Goal: Transaction & Acquisition: Purchase product/service

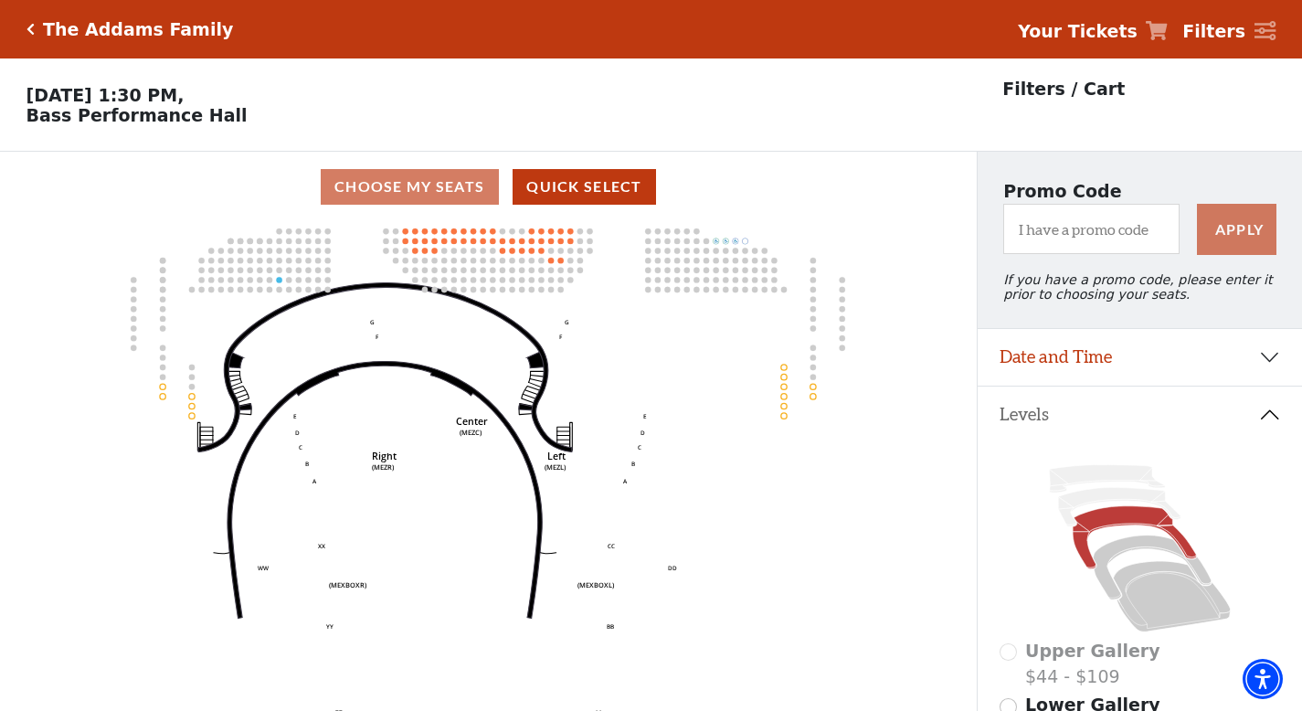
select select "6293"
click at [1127, 368] on button "Date and Time" at bounding box center [1140, 357] width 324 height 57
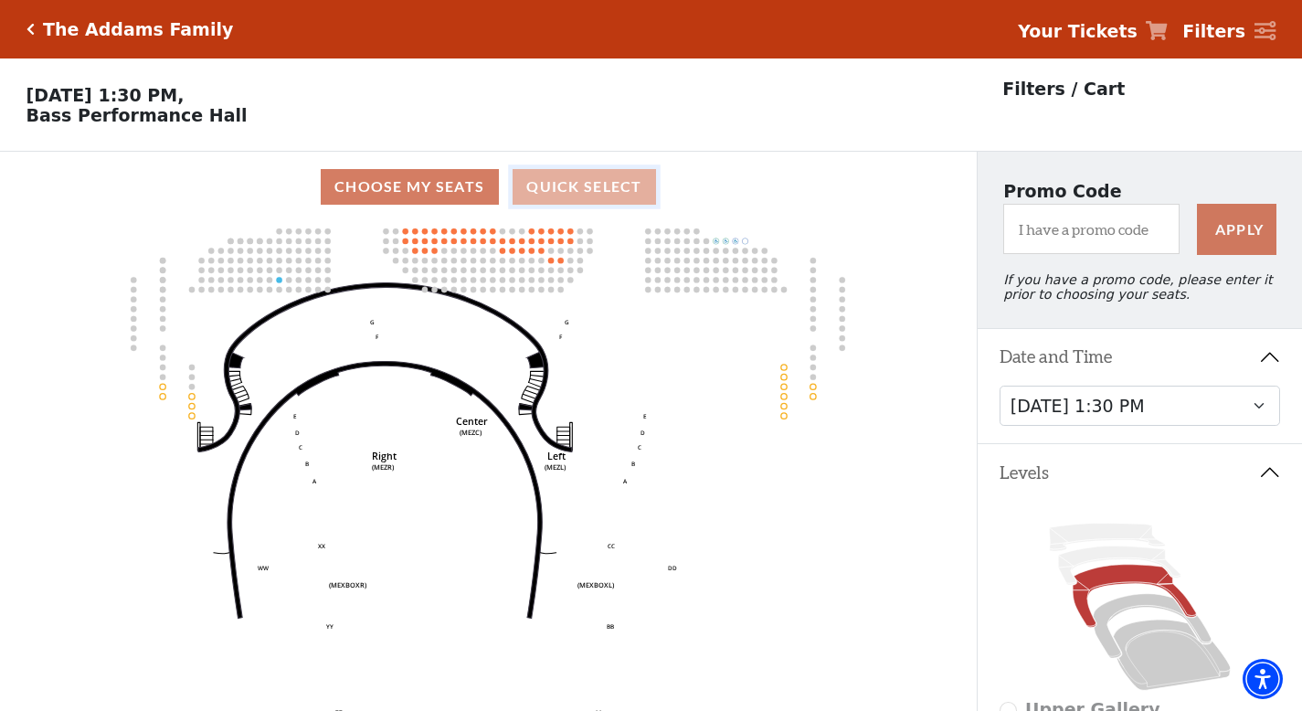
click at [602, 189] on button "Quick Select" at bounding box center [584, 187] width 143 height 36
click at [428, 190] on div "Choose My Seats Quick Select" at bounding box center [488, 187] width 977 height 36
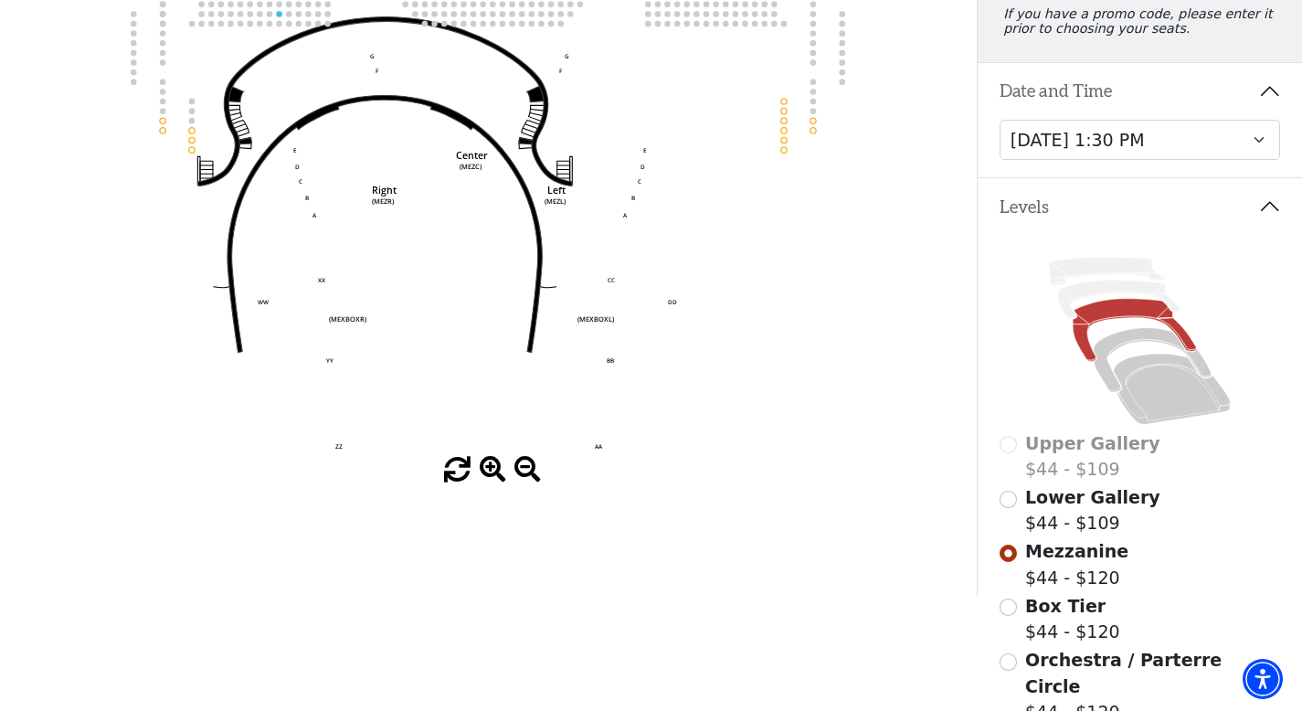
scroll to position [460, 0]
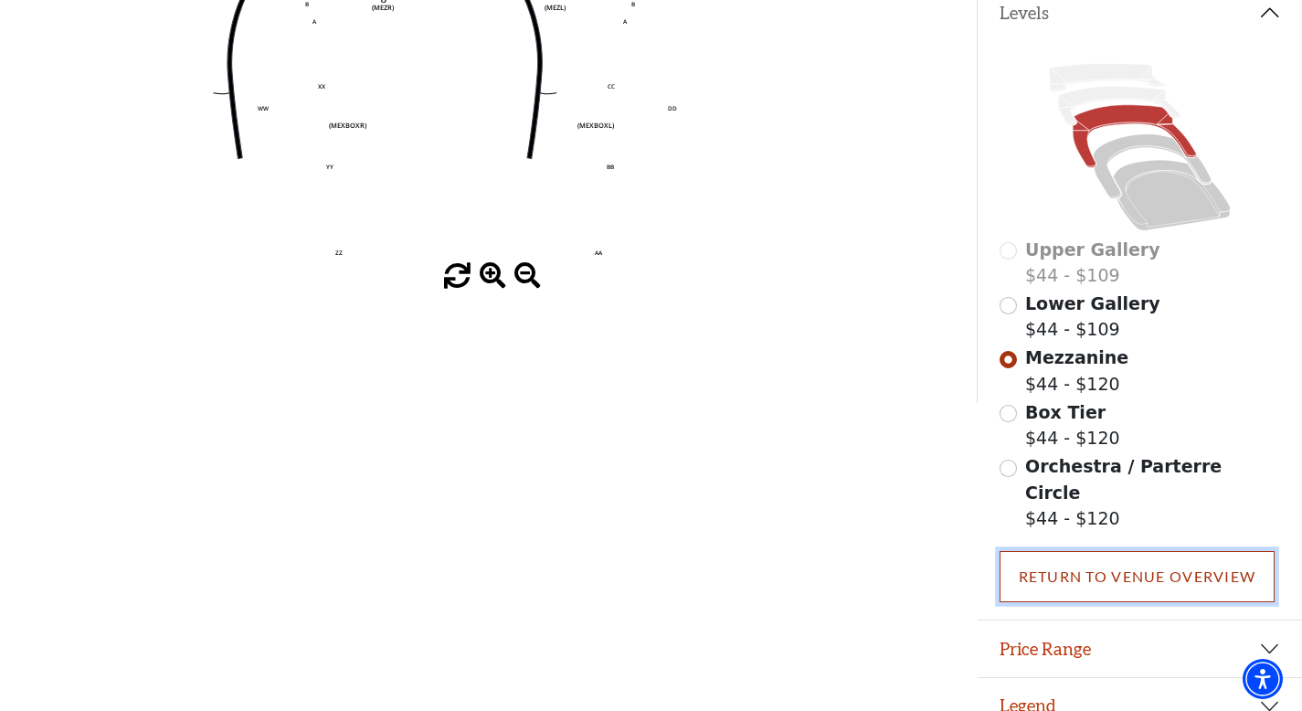
click at [1163, 552] on link "Return To Venue Overview" at bounding box center [1138, 576] width 276 height 51
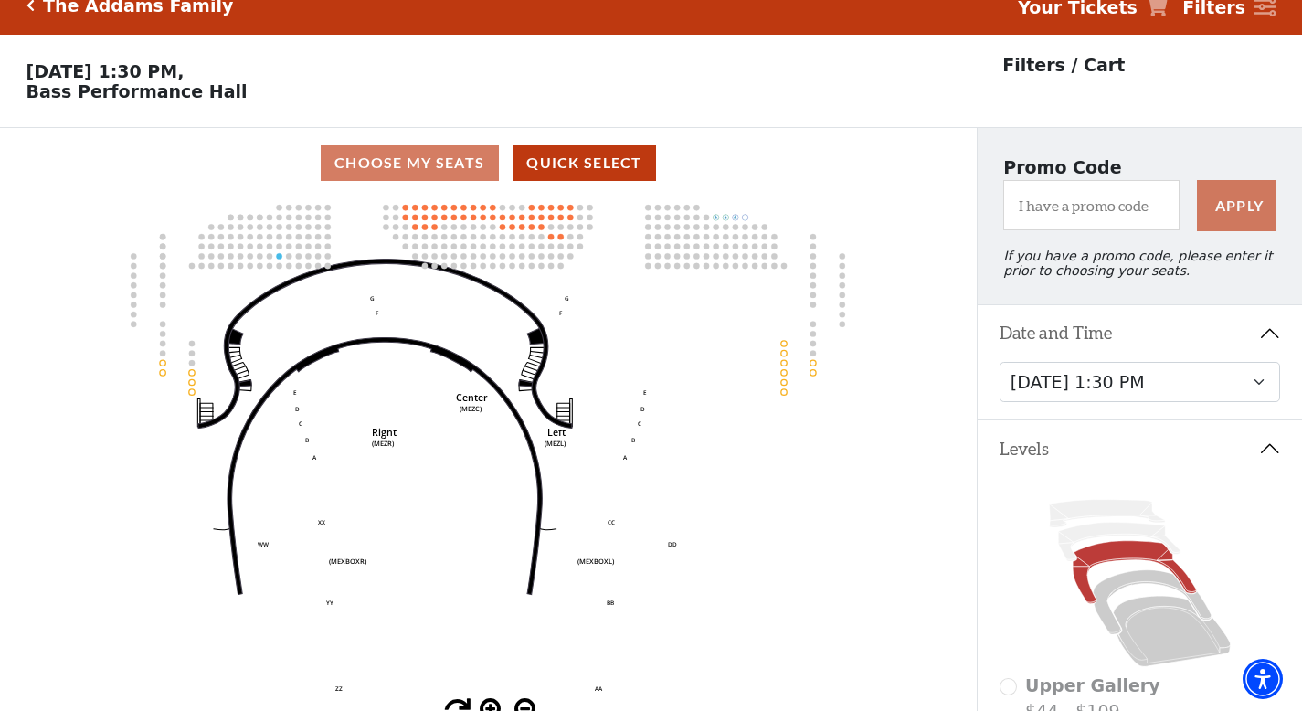
scroll to position [0, 0]
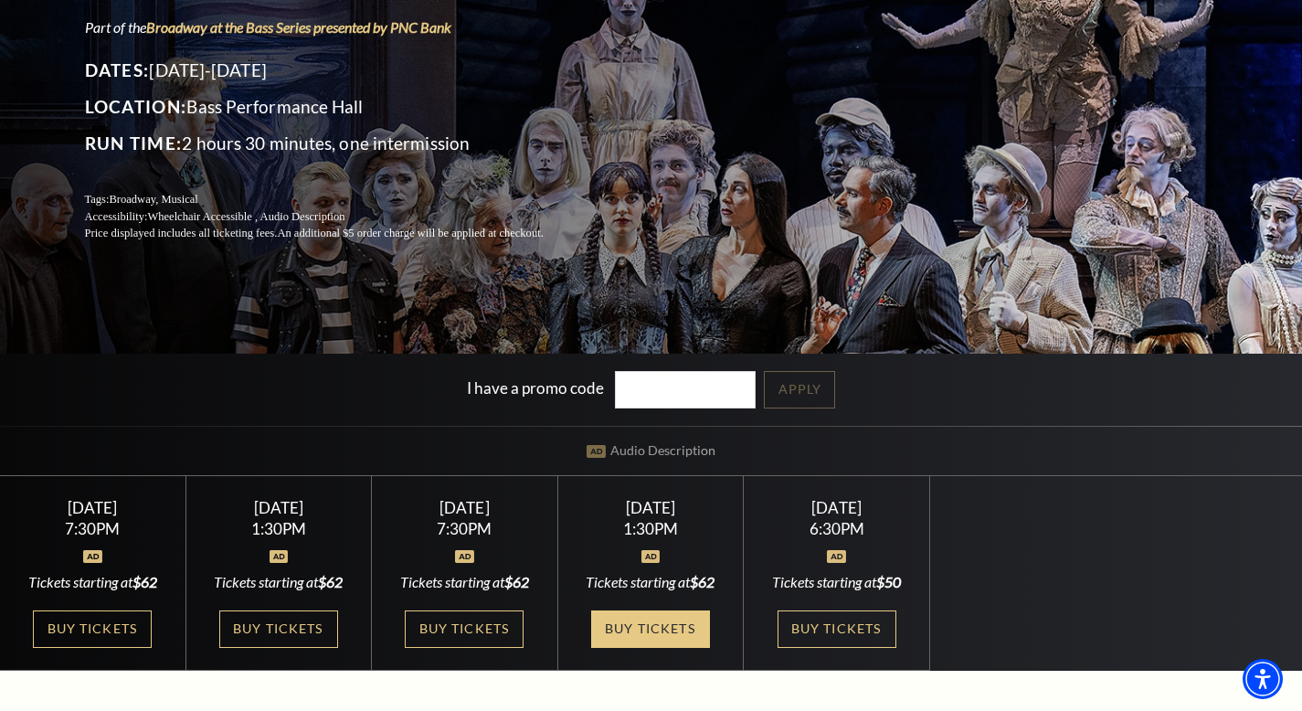
click at [678, 626] on link "Buy Tickets" at bounding box center [650, 628] width 119 height 37
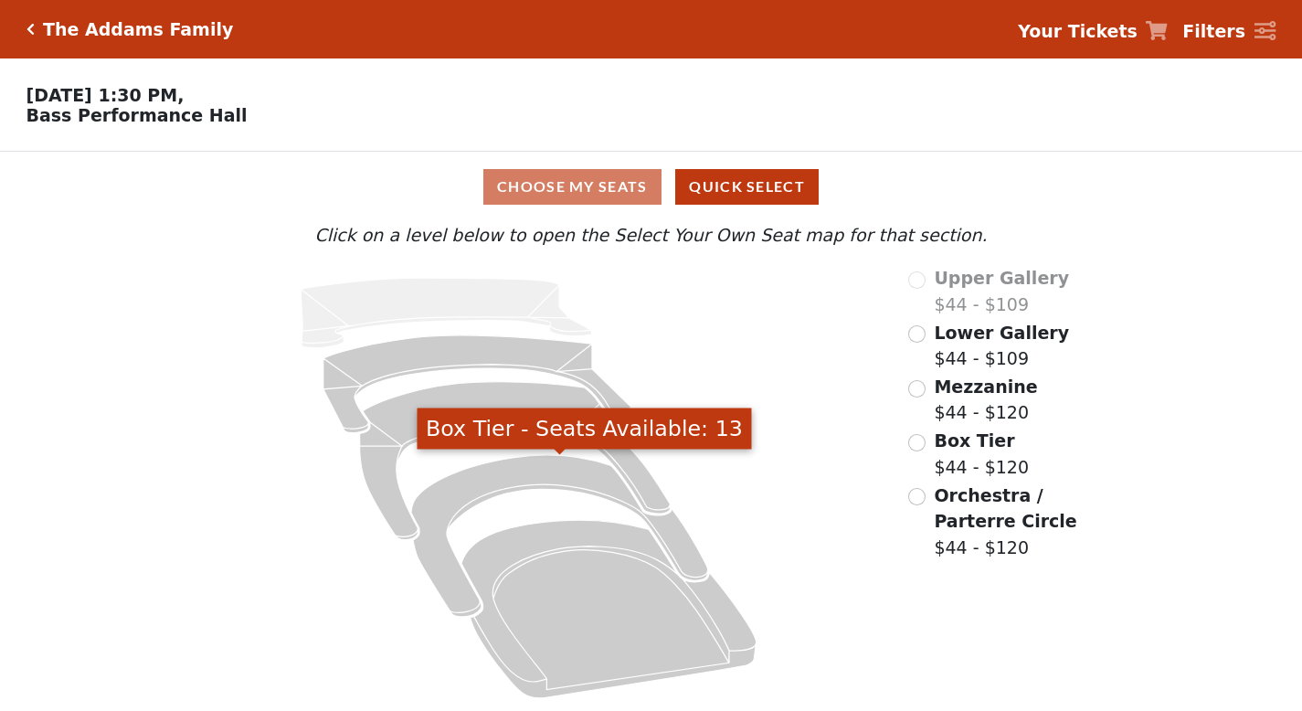
click at [484, 483] on icon "Box Tier - Seats Available: 13" at bounding box center [559, 536] width 297 height 162
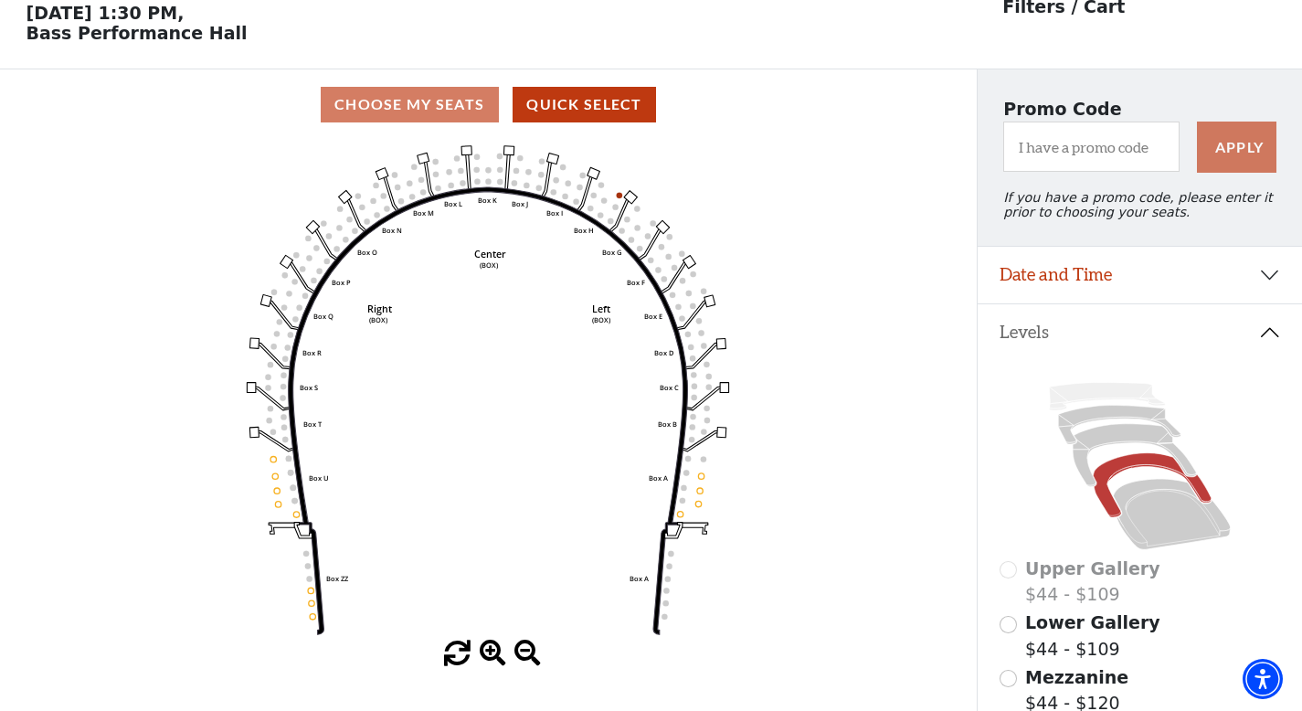
scroll to position [84, 0]
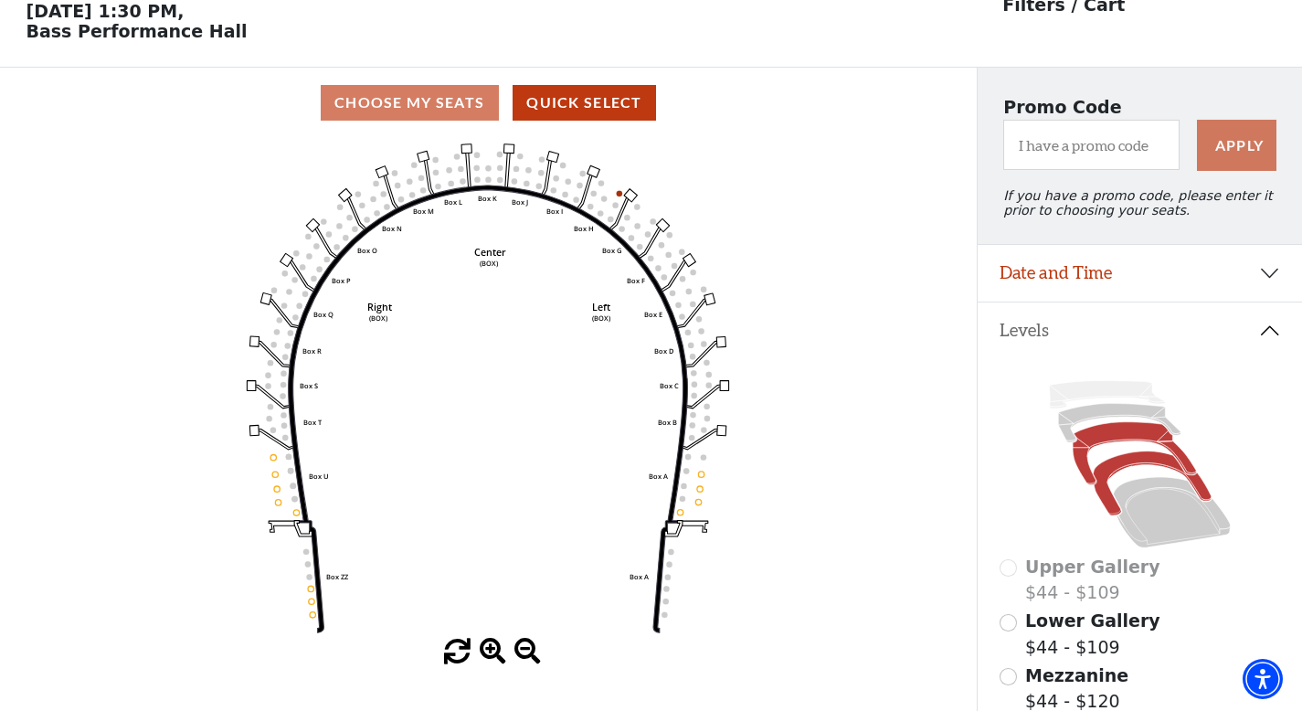
click at [1108, 435] on icon at bounding box center [1134, 453] width 123 height 63
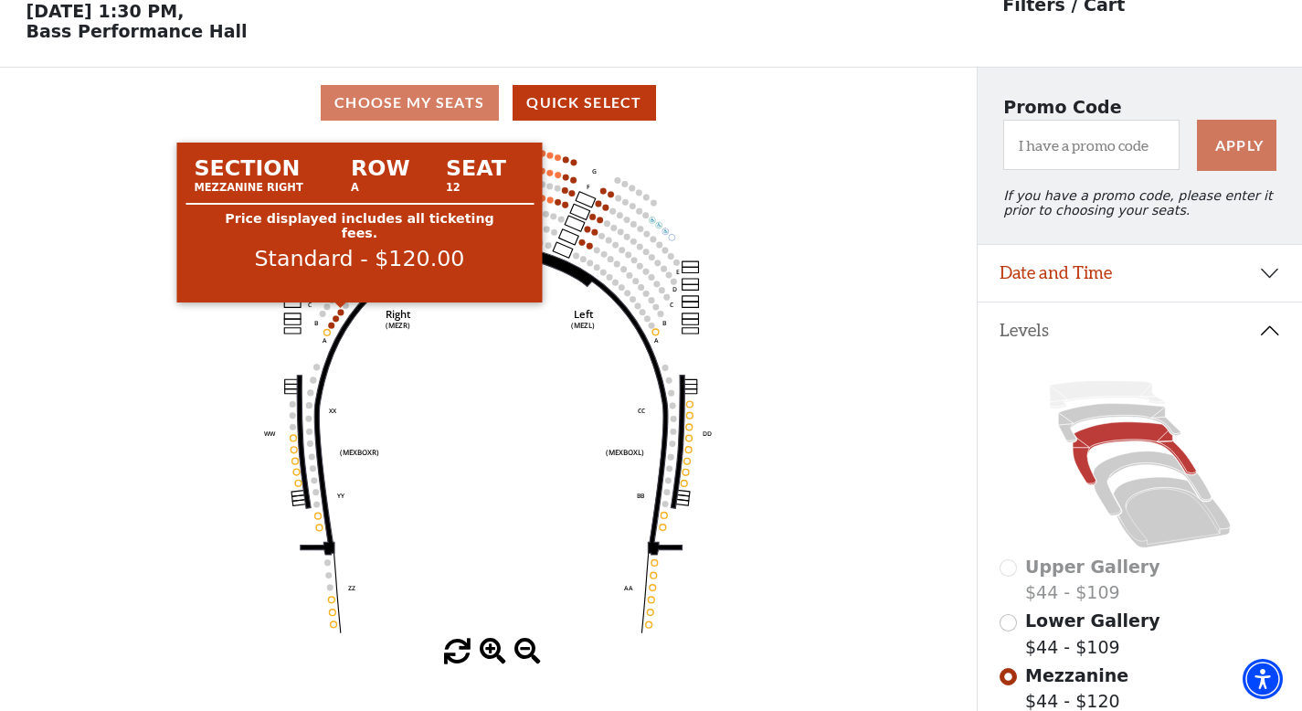
click at [342, 315] on circle at bounding box center [341, 312] width 6 height 6
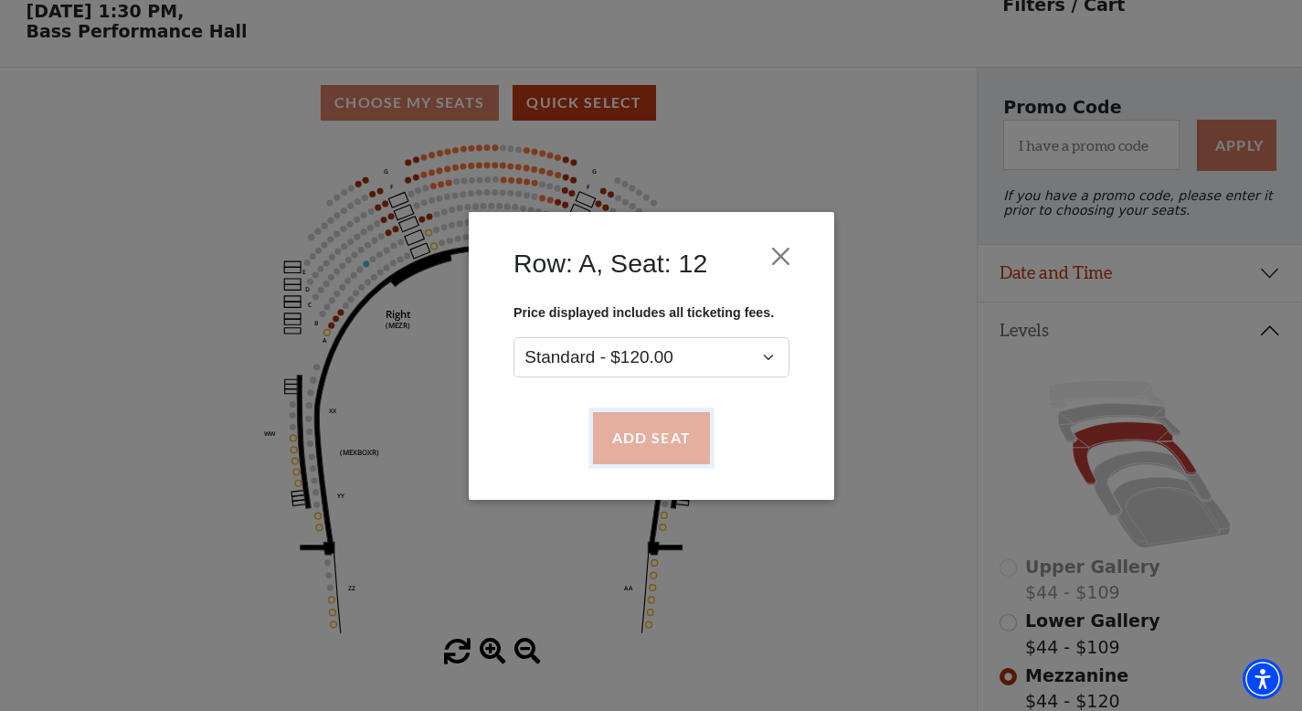
click at [660, 439] on button "Add Seat" at bounding box center [650, 437] width 117 height 51
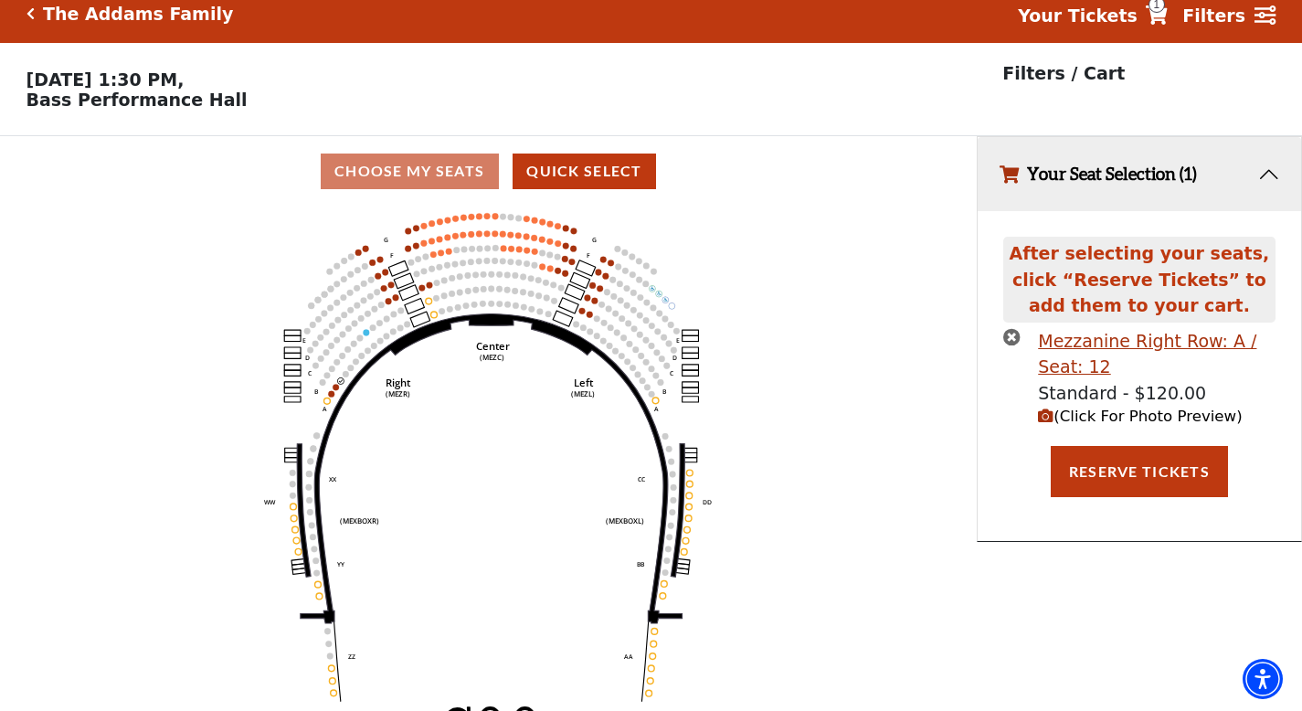
scroll to position [0, 0]
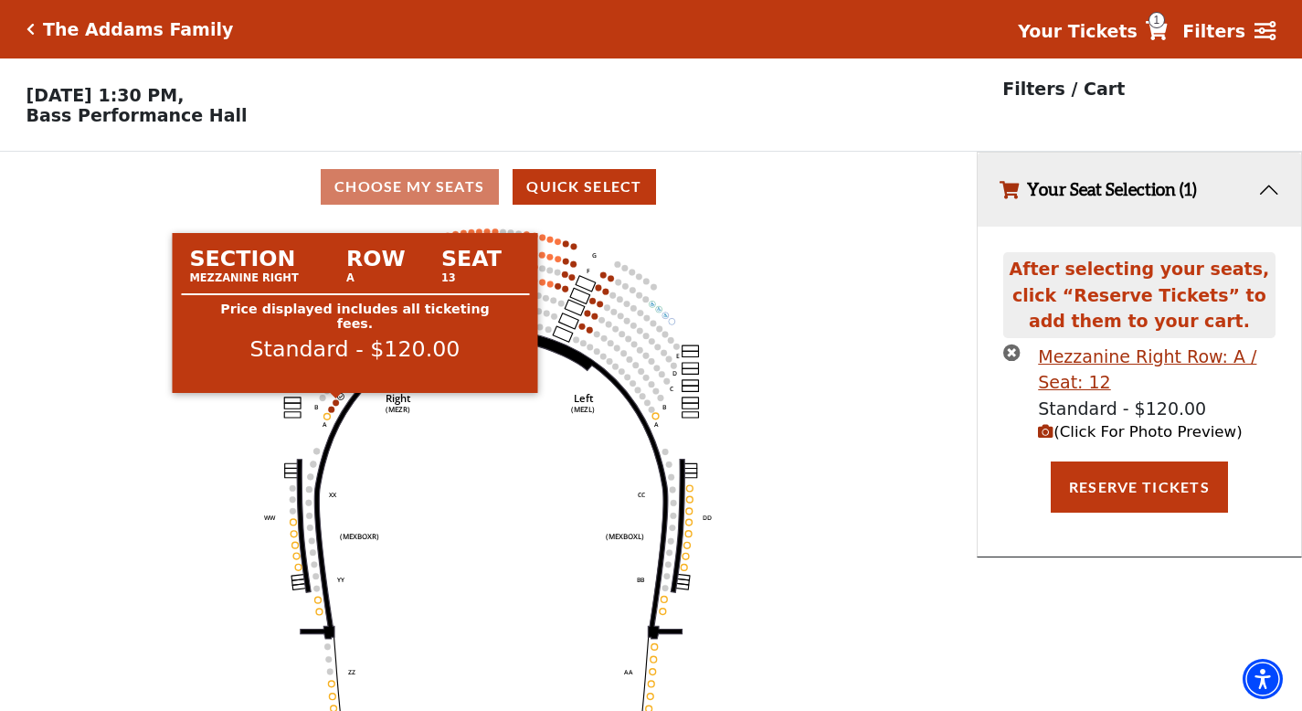
click at [336, 403] on circle at bounding box center [337, 402] width 6 height 6
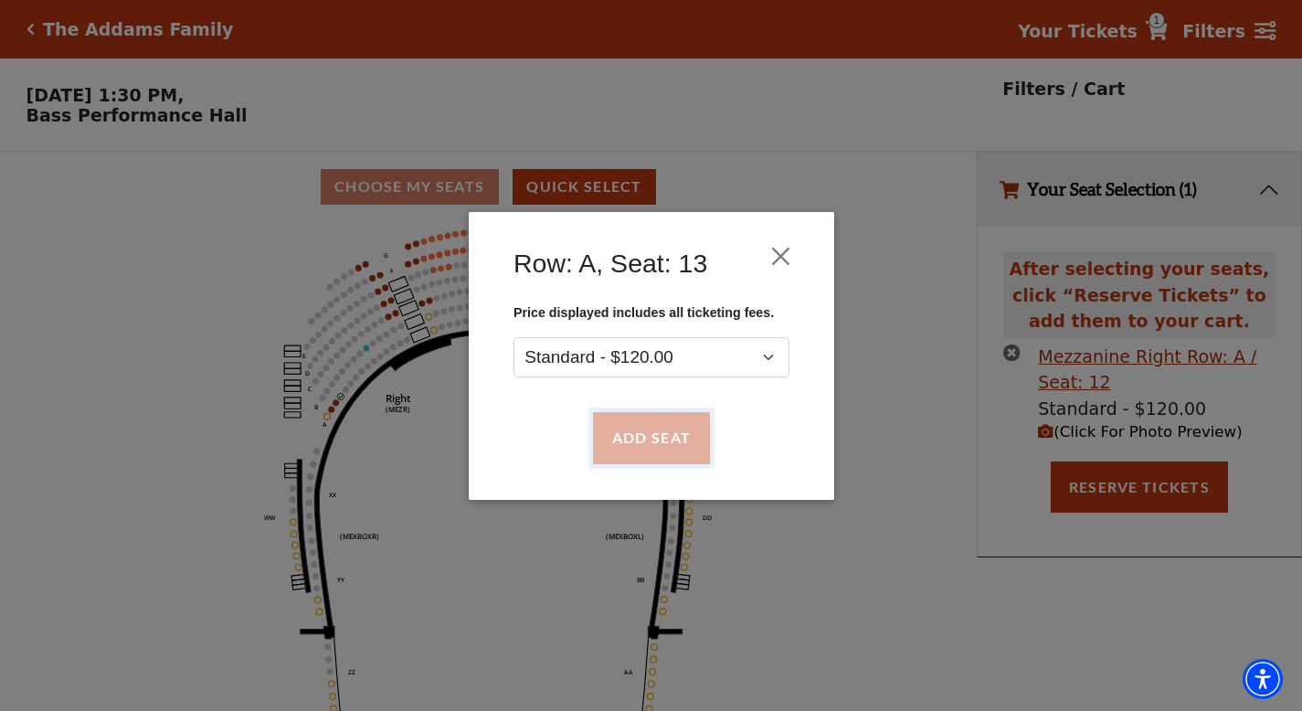
click at [648, 435] on button "Add Seat" at bounding box center [650, 437] width 117 height 51
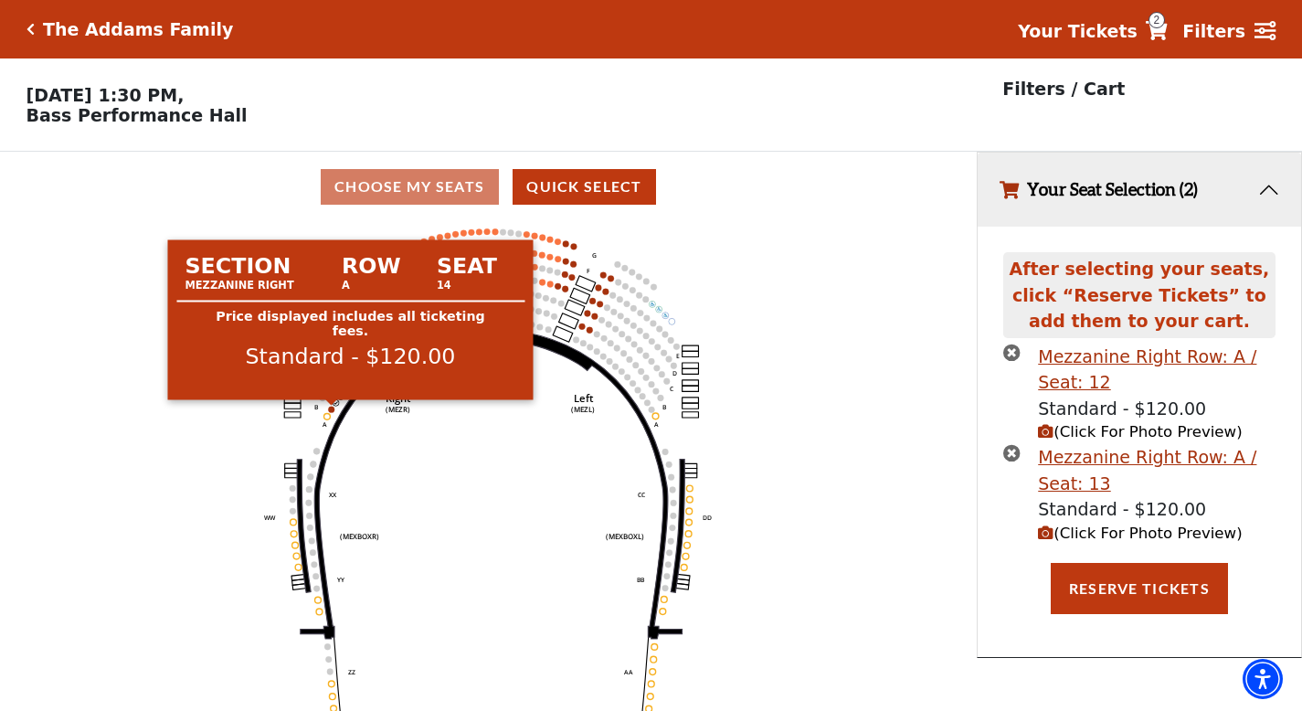
click at [333, 410] on circle at bounding box center [332, 409] width 6 height 6
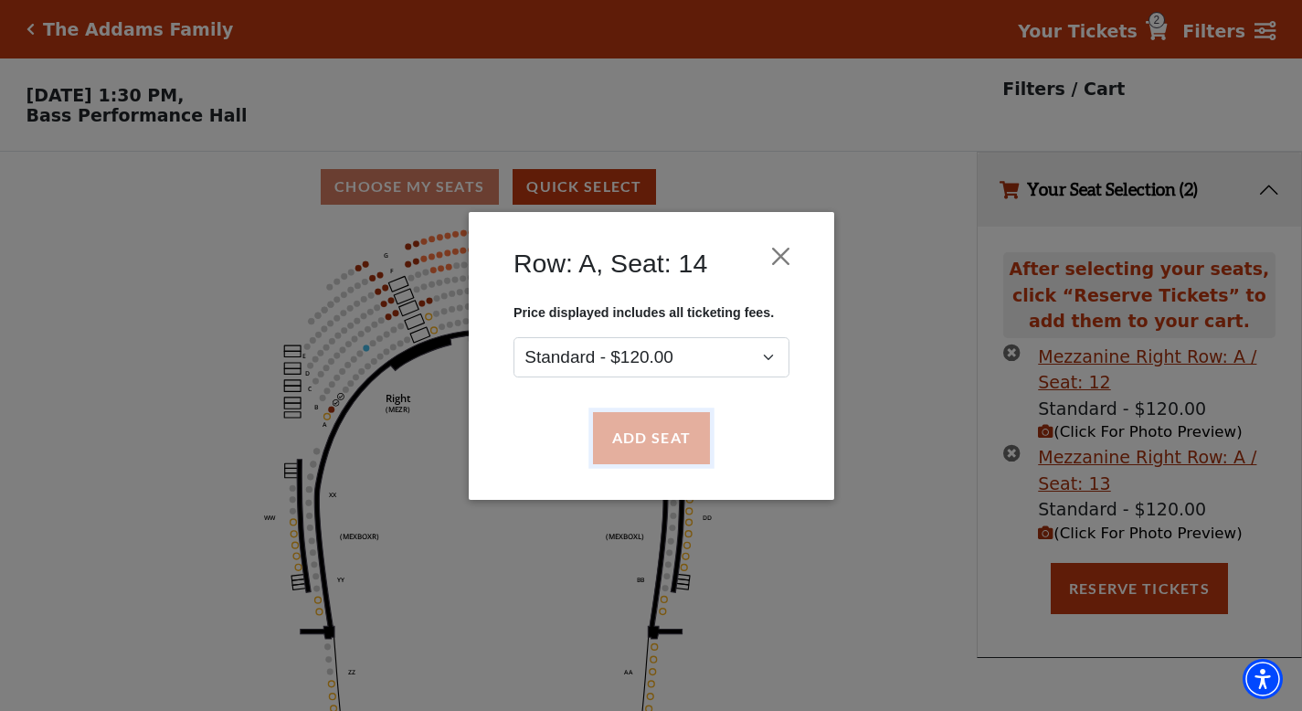
click at [659, 439] on button "Add Seat" at bounding box center [650, 437] width 117 height 51
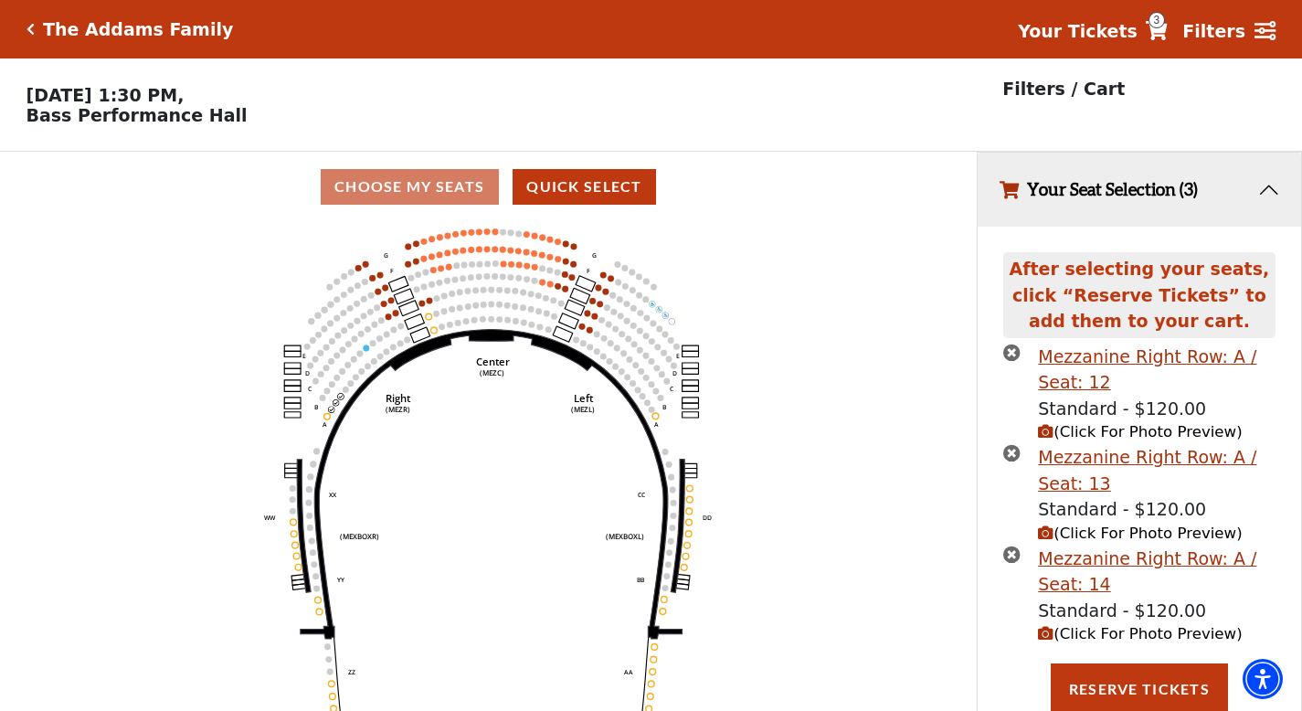
scroll to position [5, 0]
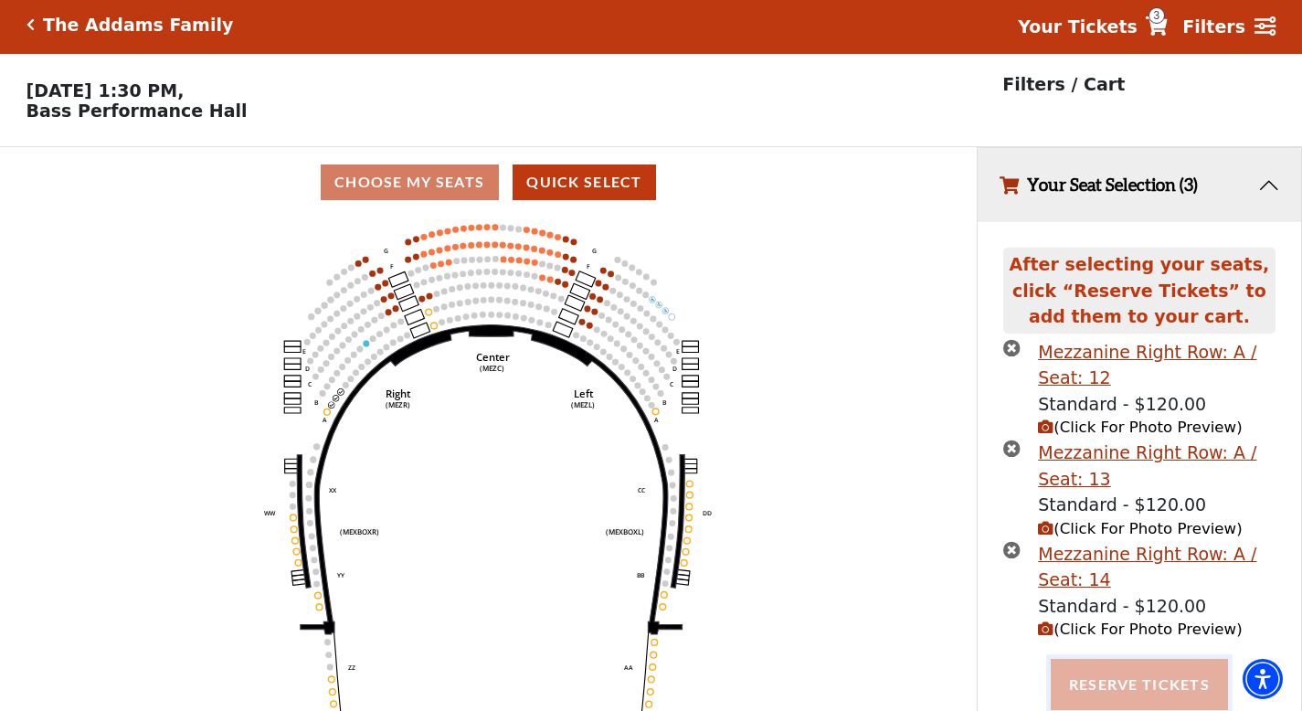
click at [1148, 692] on button "Reserve Tickets" at bounding box center [1139, 684] width 177 height 51
click at [1111, 628] on span "(Click For Photo Preview)" at bounding box center [1140, 628] width 204 height 17
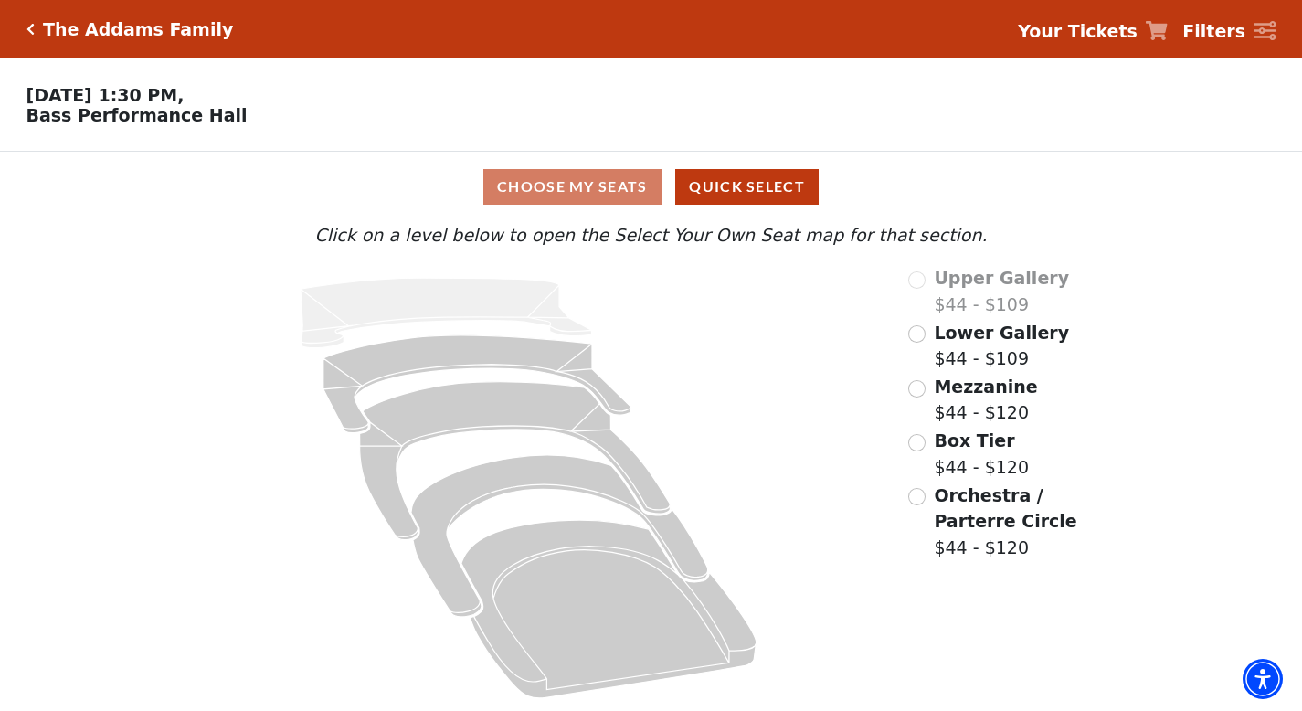
scroll to position [1, 0]
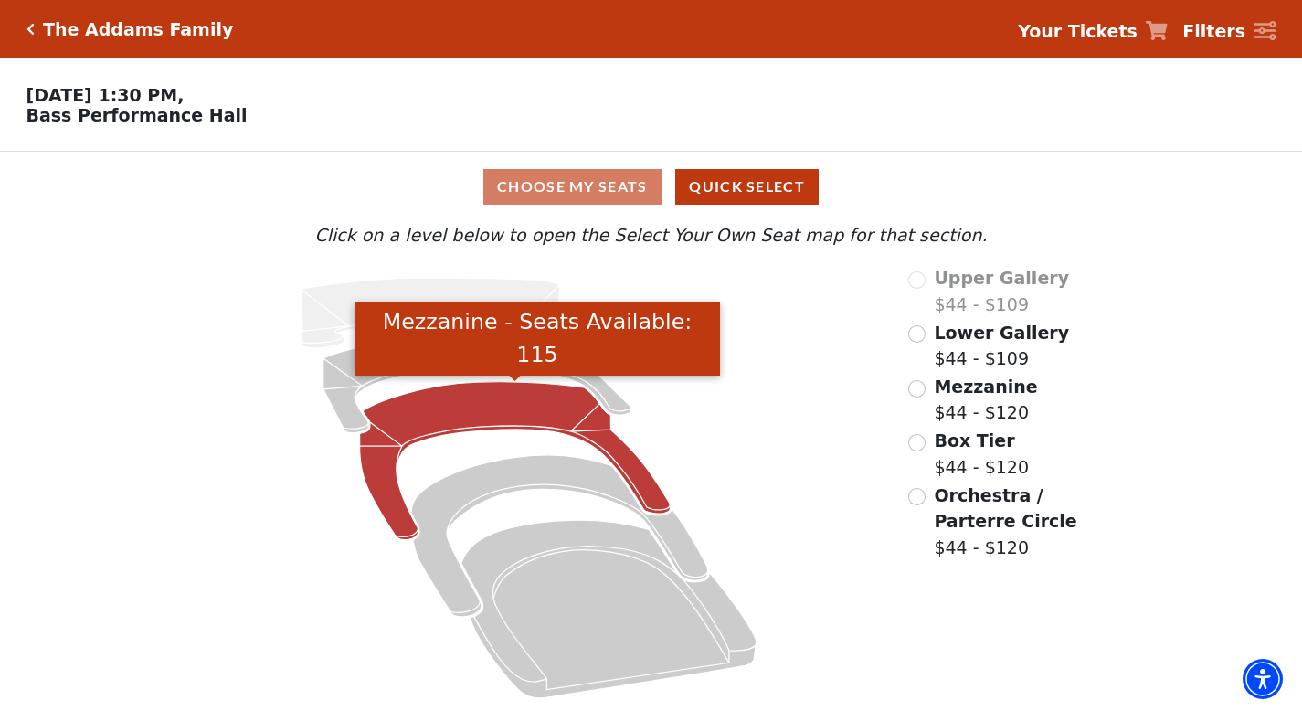
click at [474, 418] on icon "Mezzanine - Seats Available: 115" at bounding box center [515, 461] width 311 height 158
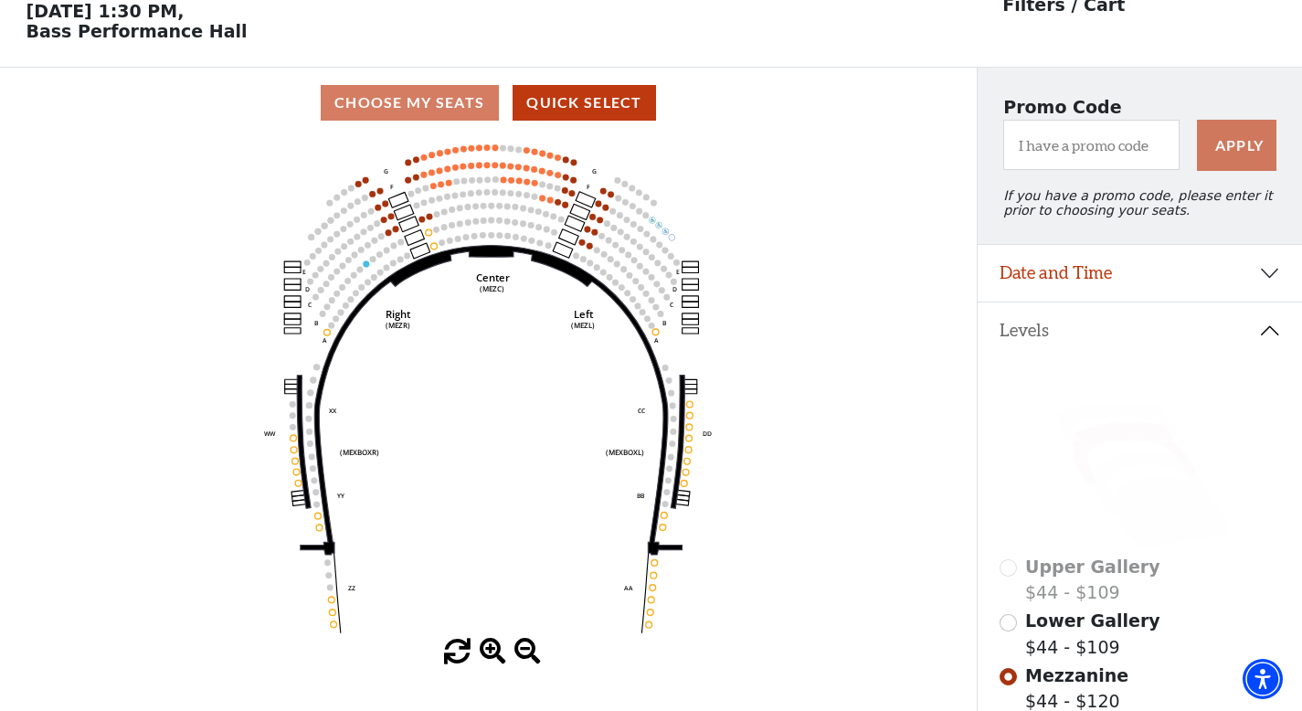
scroll to position [84, 0]
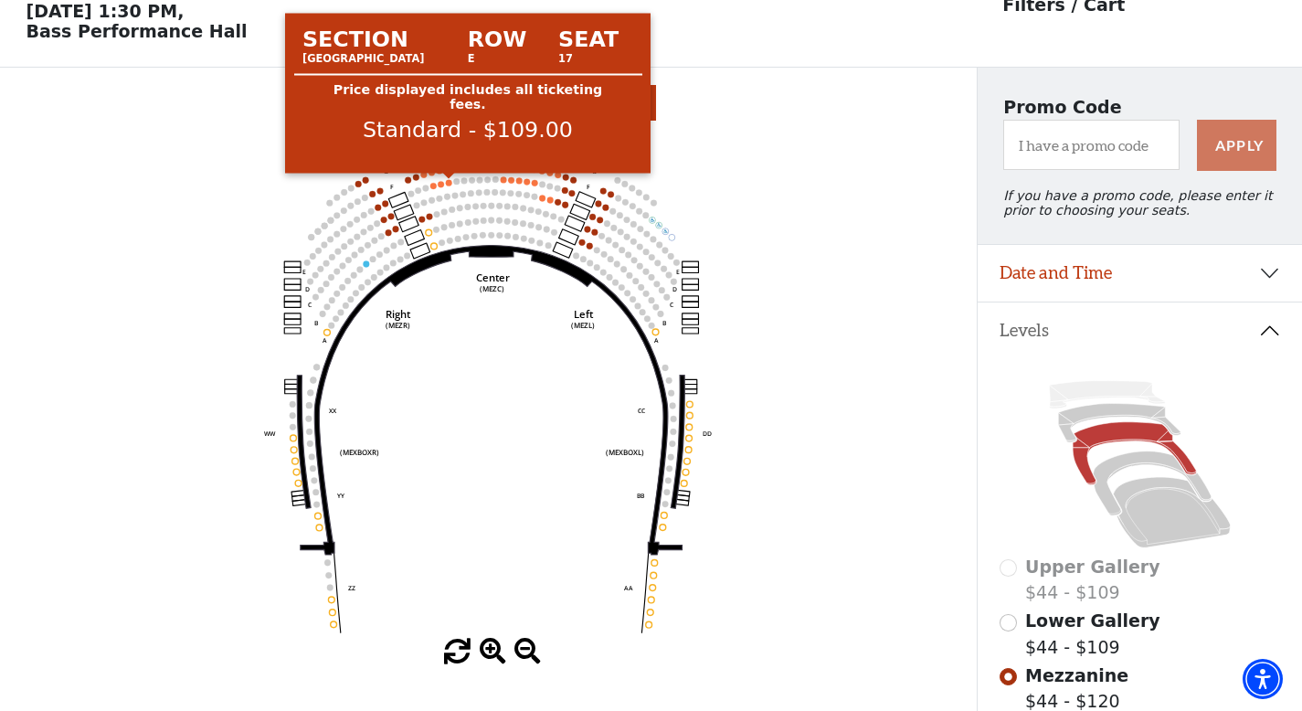
click at [449, 181] on circle at bounding box center [449, 182] width 6 height 6
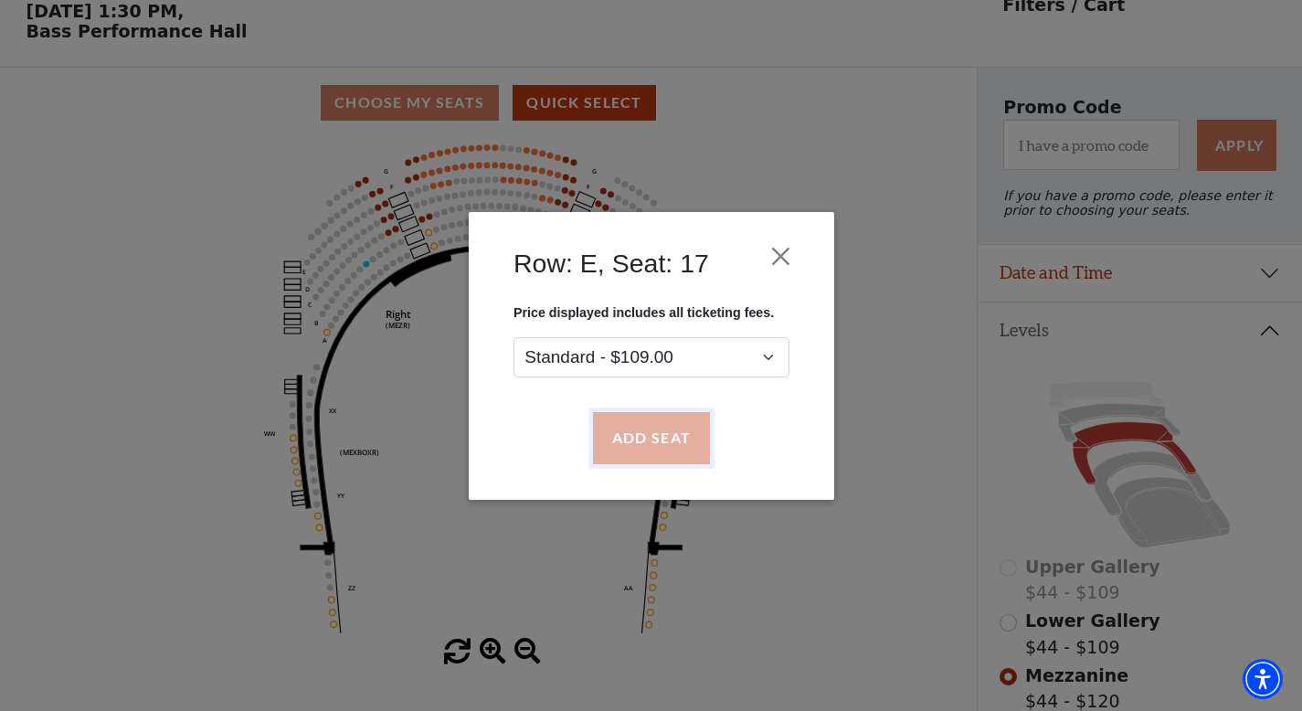
click at [687, 450] on button "Add Seat" at bounding box center [650, 437] width 117 height 51
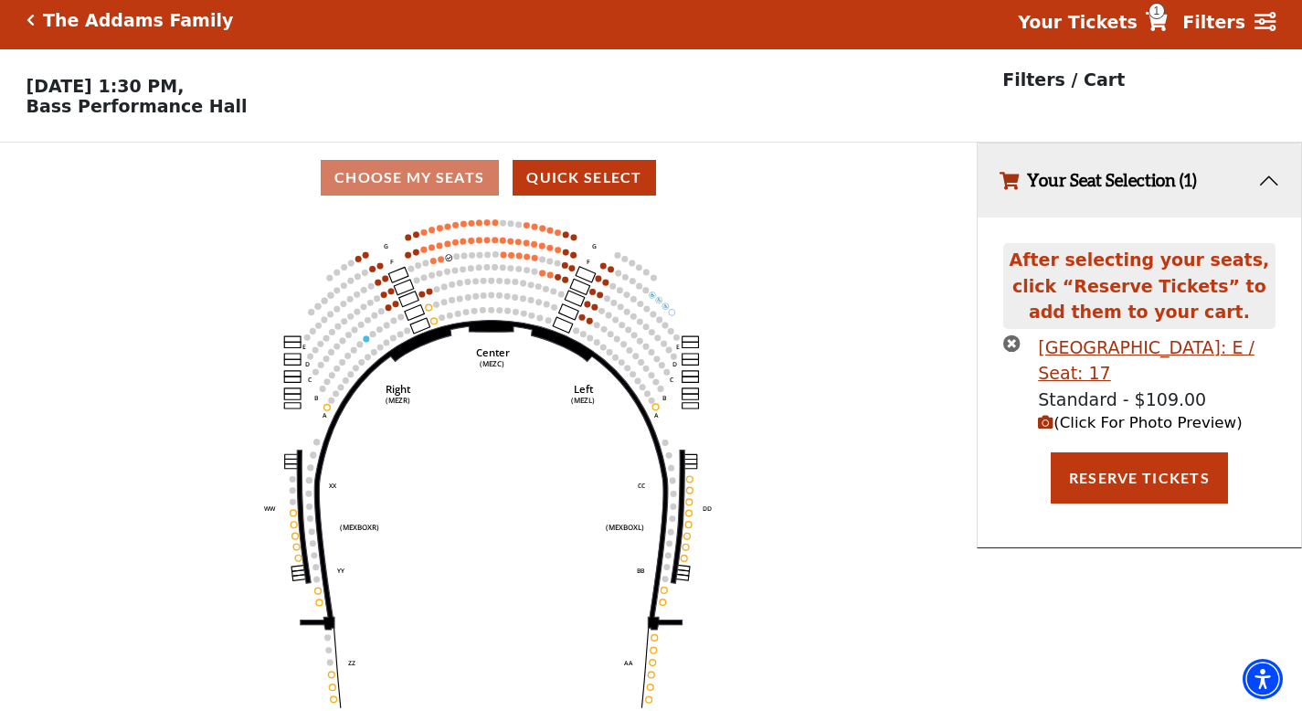
scroll to position [0, 0]
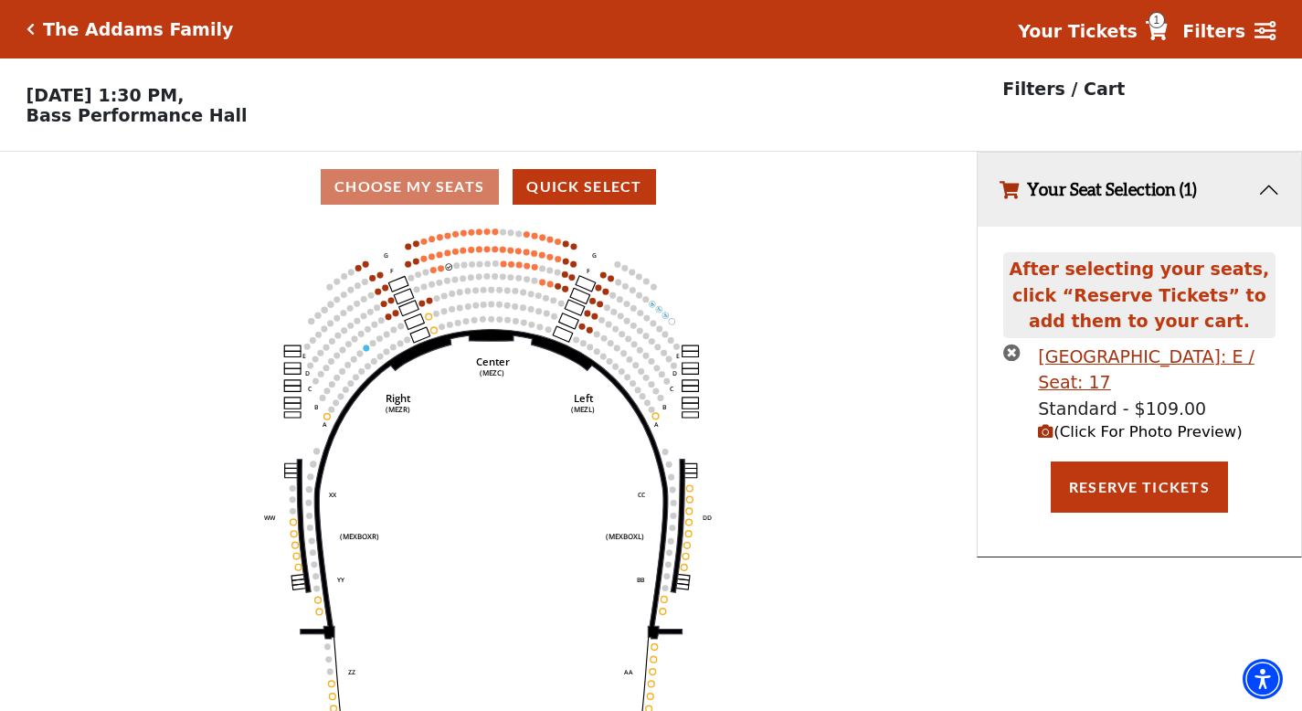
click at [1168, 434] on span "(Click For Photo Preview)" at bounding box center [1140, 431] width 204 height 17
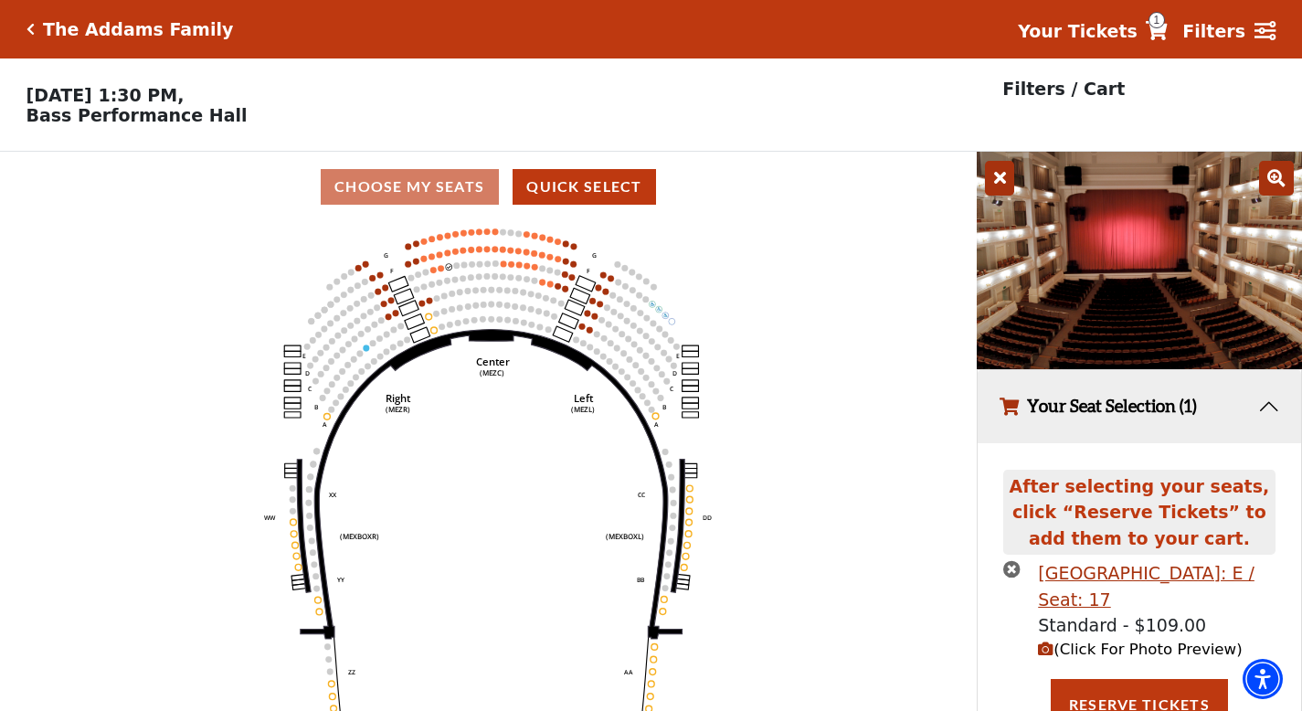
click at [1161, 259] on img at bounding box center [1139, 260] width 325 height 217
click at [1266, 181] on icon at bounding box center [1276, 178] width 35 height 35
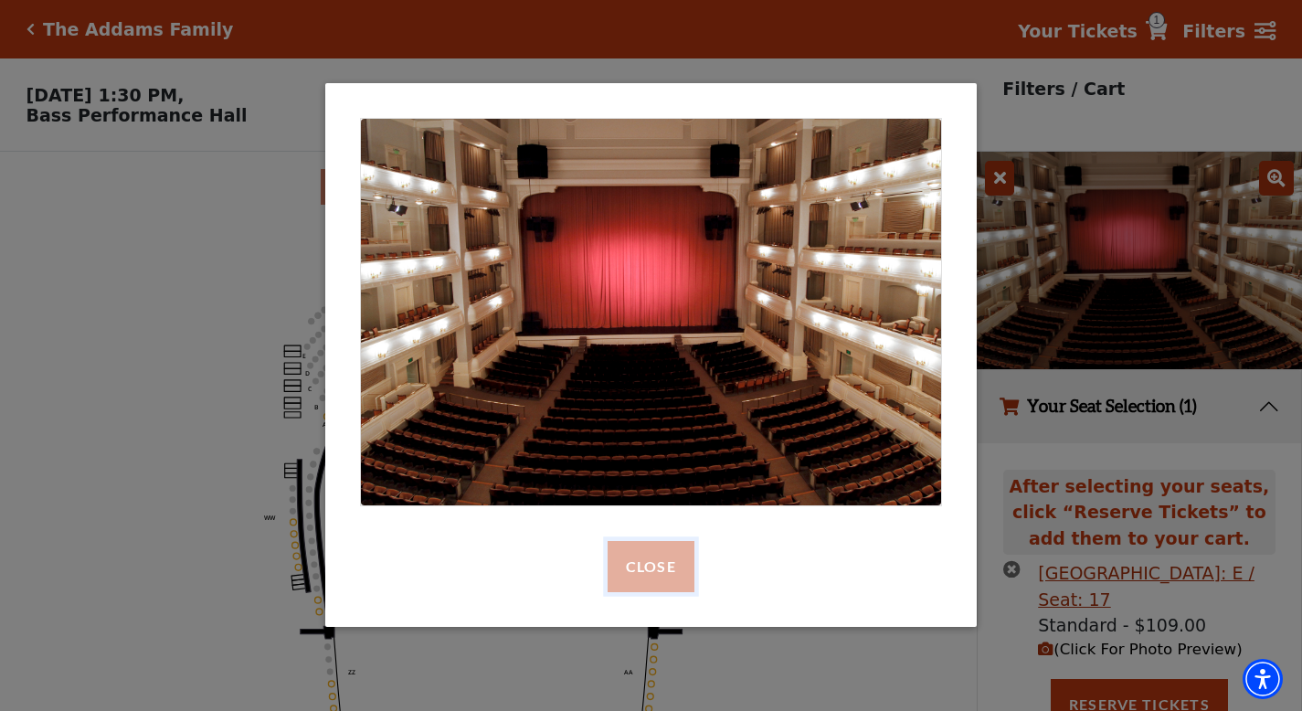
click at [654, 574] on button "Close" at bounding box center [651, 566] width 87 height 51
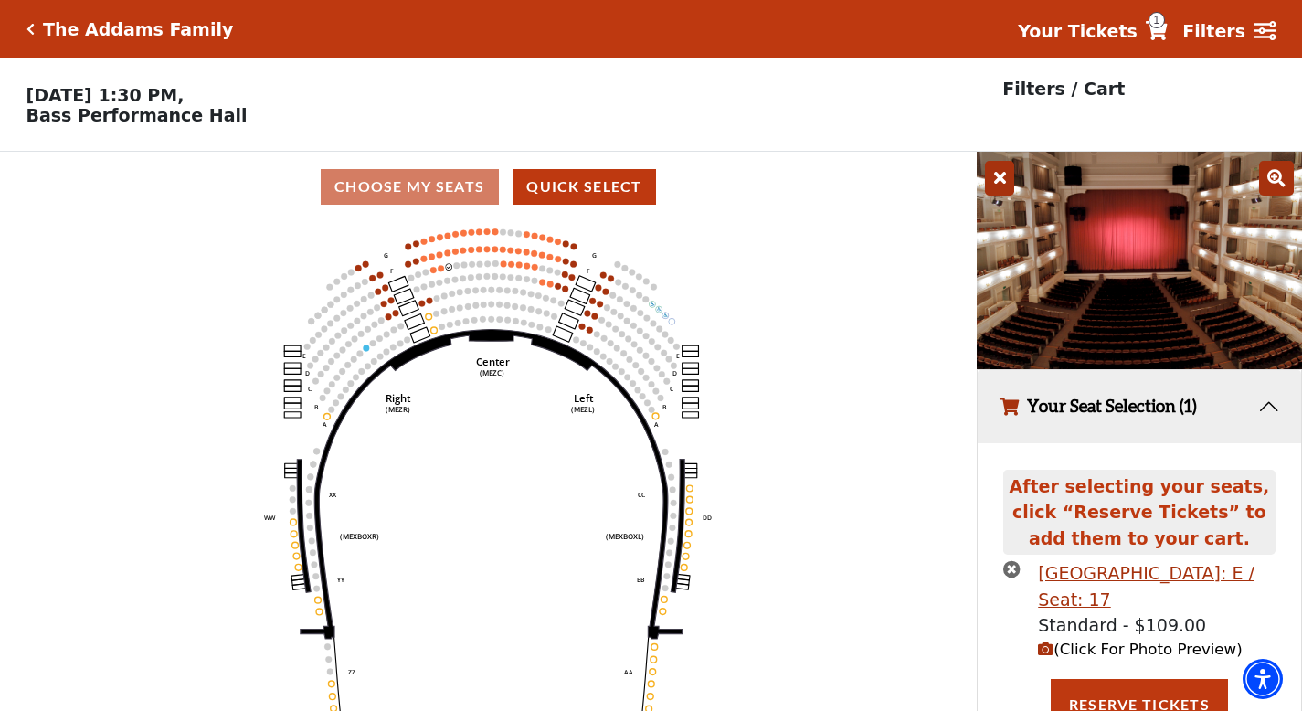
click at [1005, 568] on icon "times-circle" at bounding box center [1011, 568] width 17 height 17
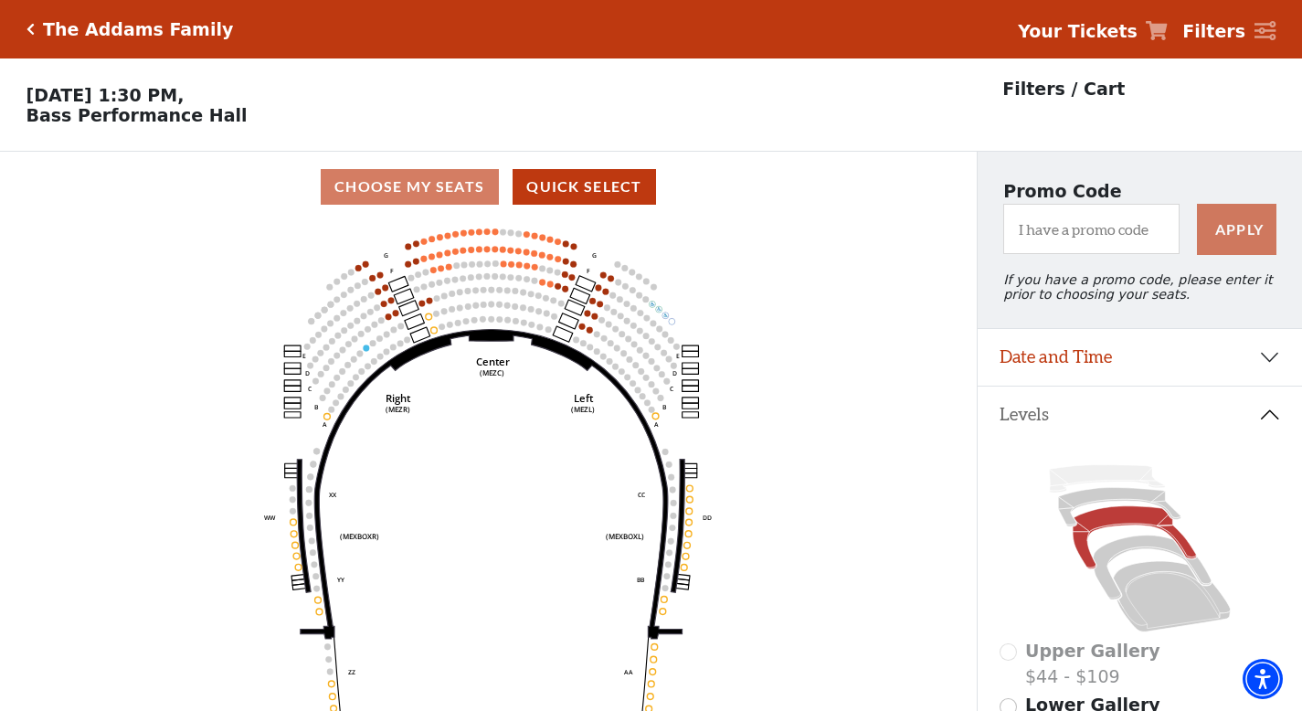
click at [1168, 35] on icon at bounding box center [1157, 30] width 22 height 19
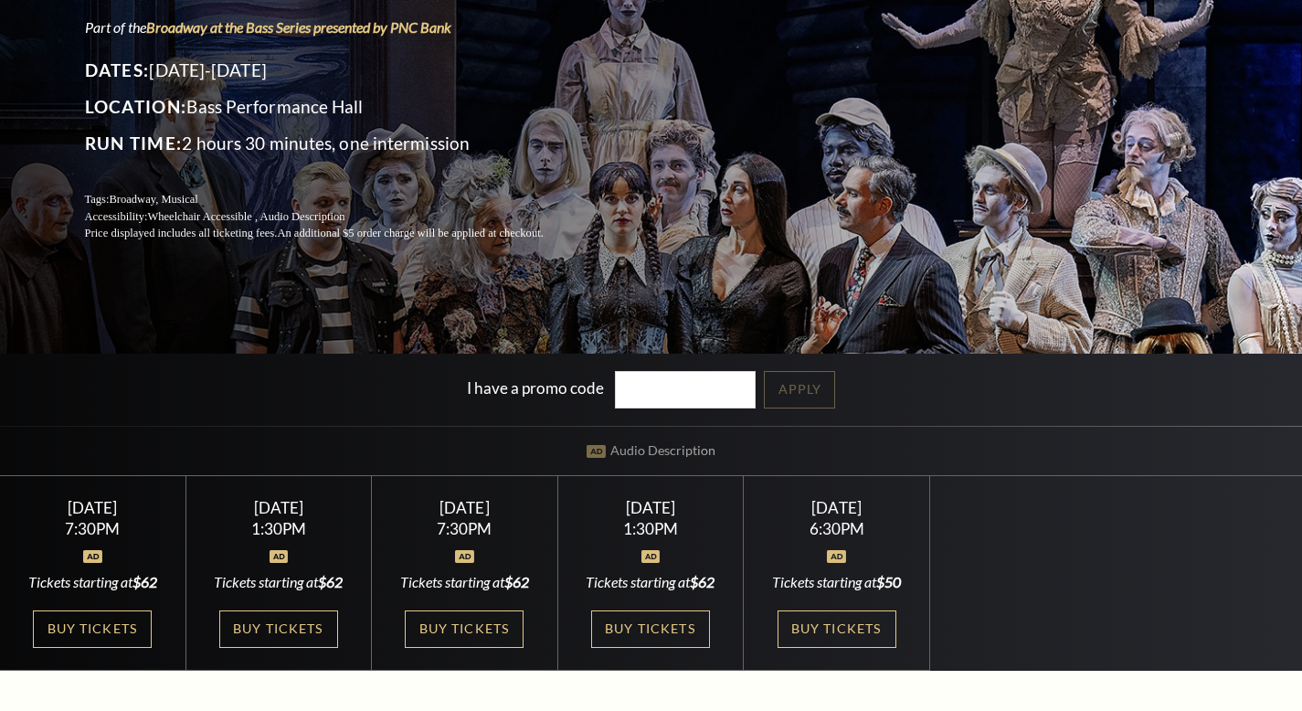
scroll to position [205, 0]
click at [645, 634] on link "Buy Tickets" at bounding box center [650, 628] width 119 height 37
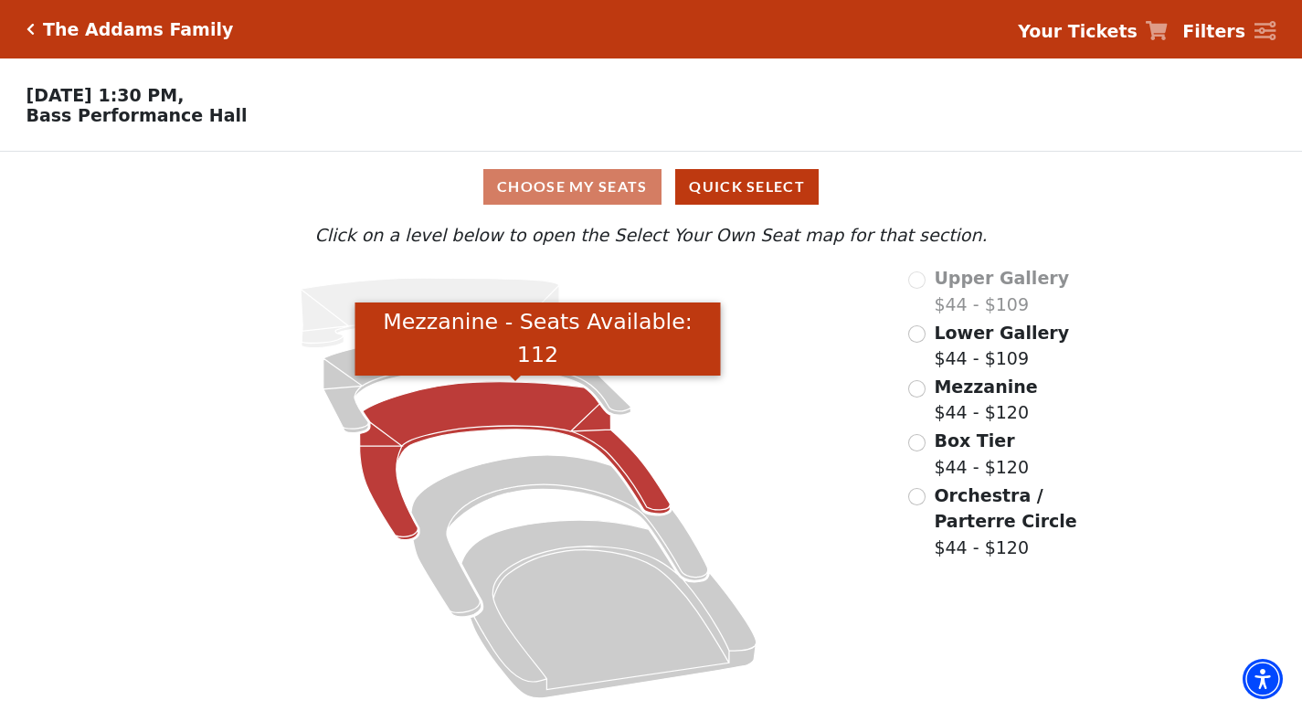
click at [520, 409] on icon "Mezzanine - Seats Available: 112" at bounding box center [515, 461] width 311 height 158
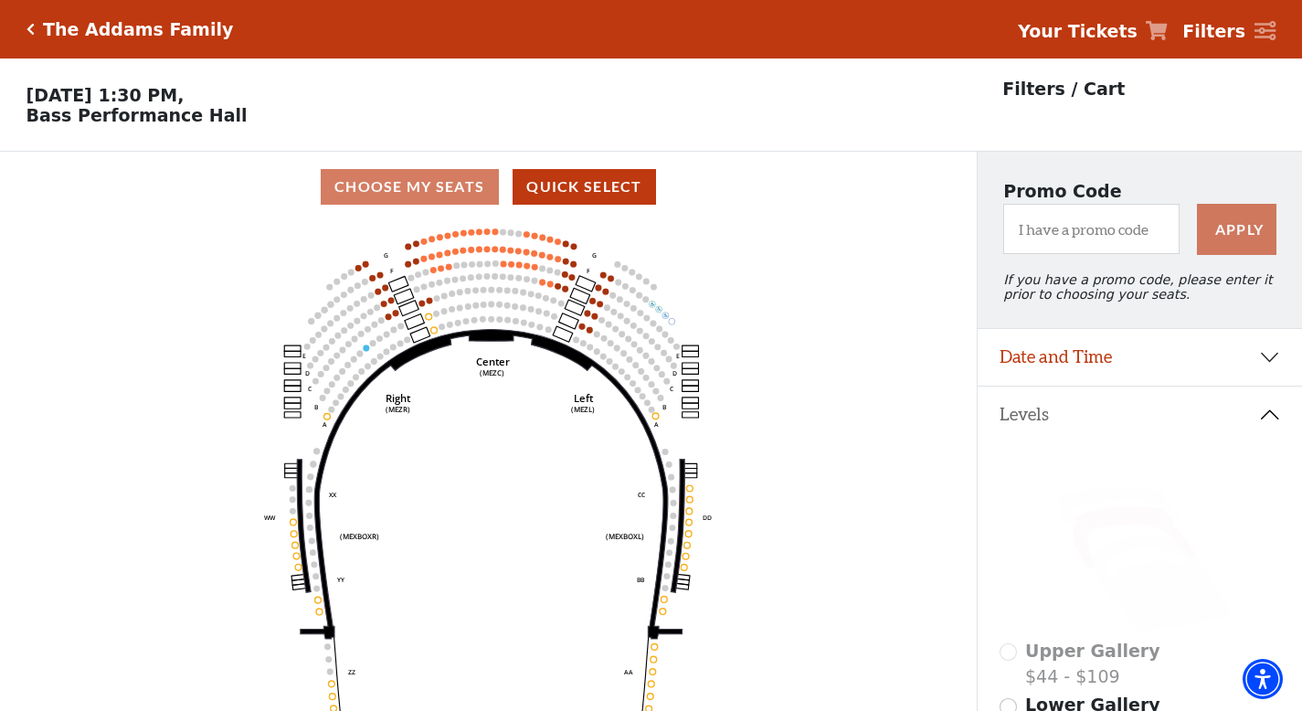
click at [1101, 40] on strong "Your Tickets" at bounding box center [1078, 31] width 120 height 20
click at [1096, 30] on strong "Your Tickets" at bounding box center [1078, 31] width 120 height 20
click at [439, 190] on div "Choose My Seats Quick Select" at bounding box center [488, 187] width 977 height 36
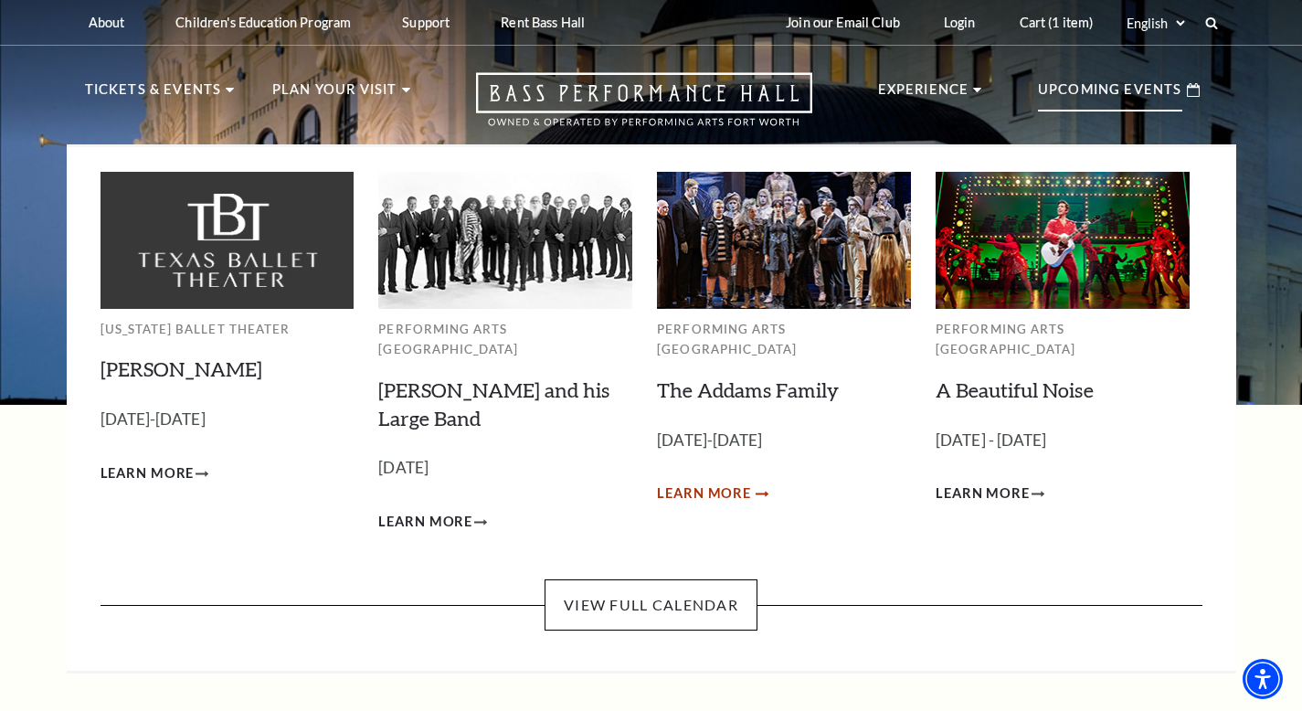
click at [688, 482] on span "Learn More" at bounding box center [704, 493] width 94 height 23
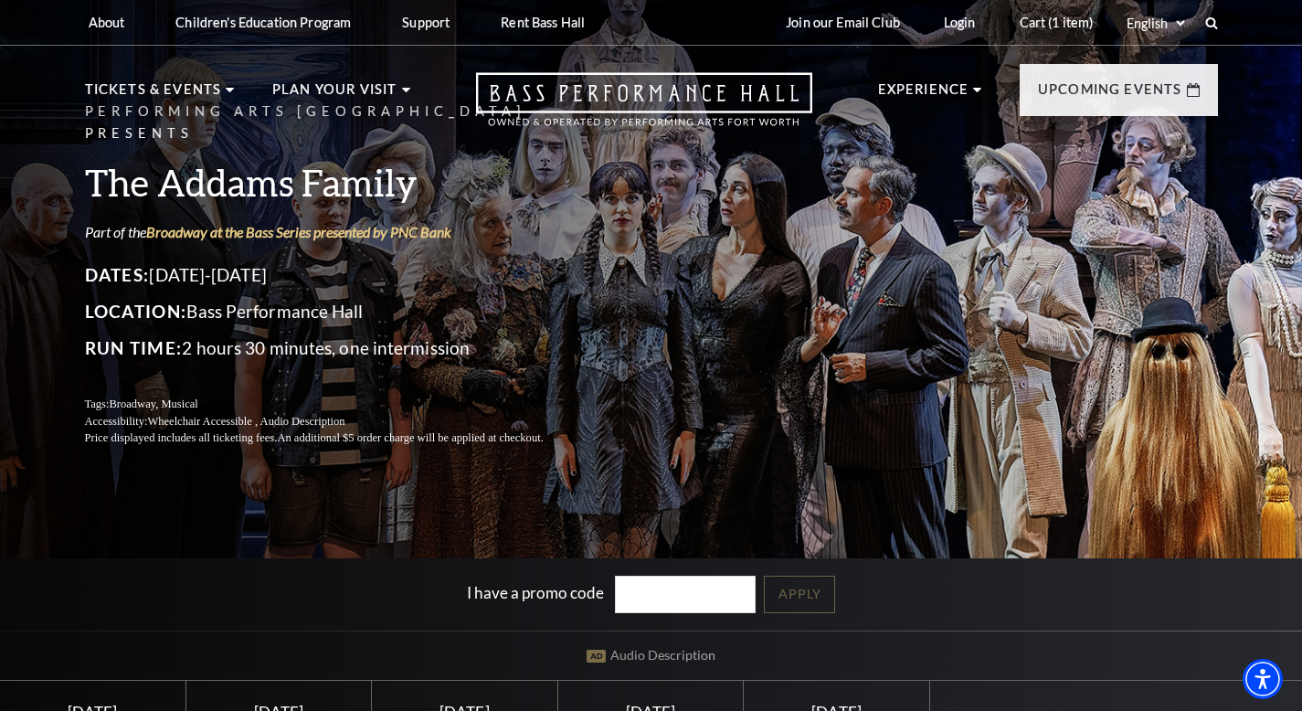
scroll to position [351, 0]
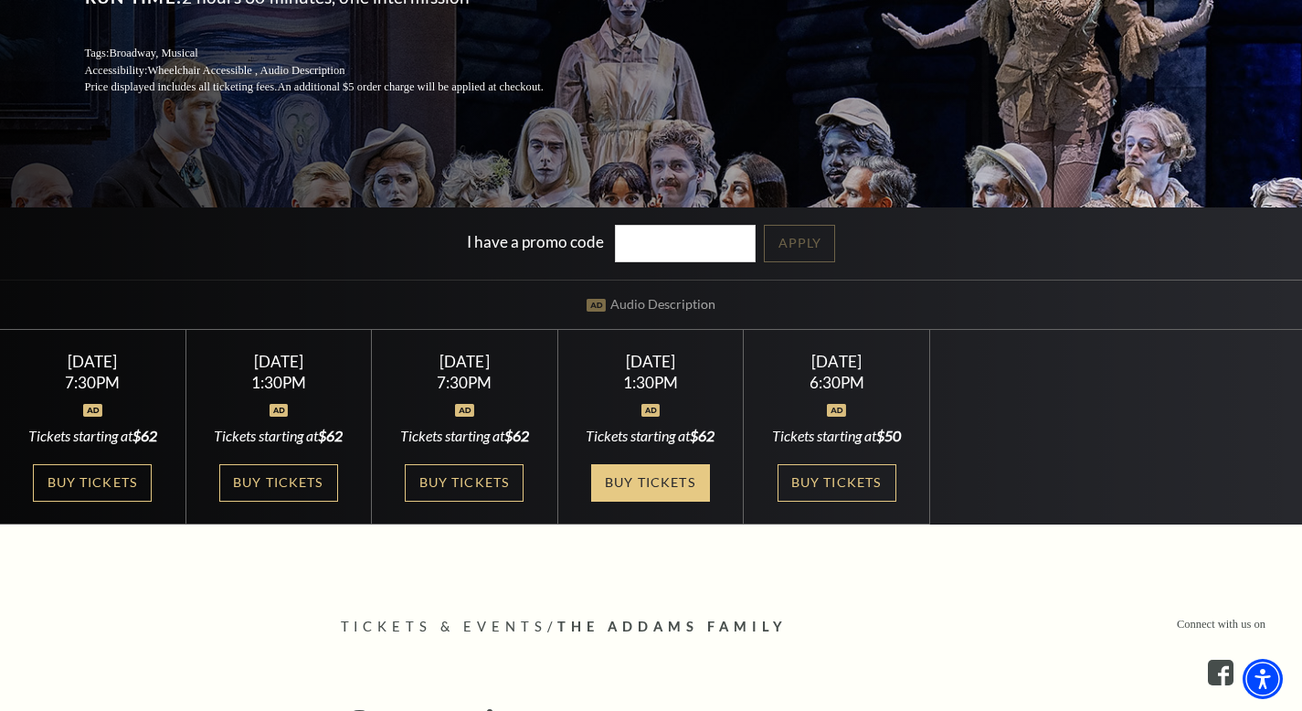
click at [654, 486] on link "Buy Tickets" at bounding box center [650, 482] width 119 height 37
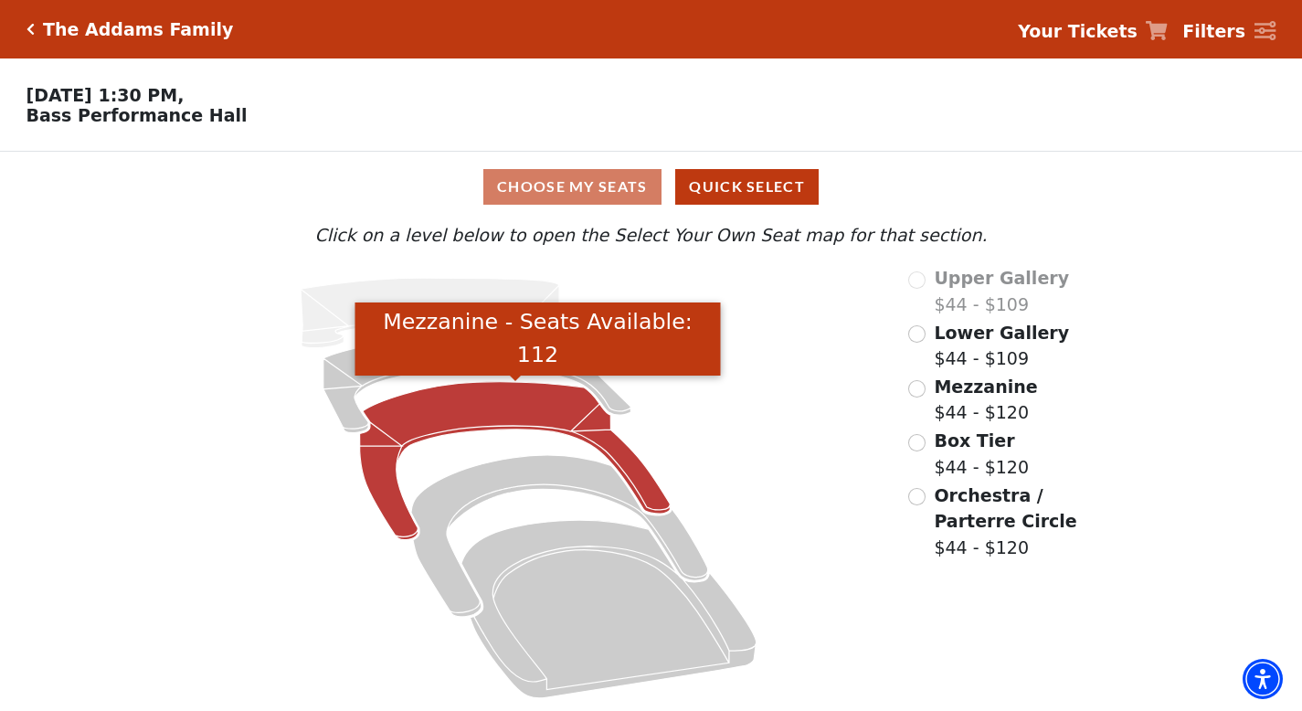
click at [503, 401] on icon "Mezzanine - Seats Available: 112" at bounding box center [515, 461] width 311 height 158
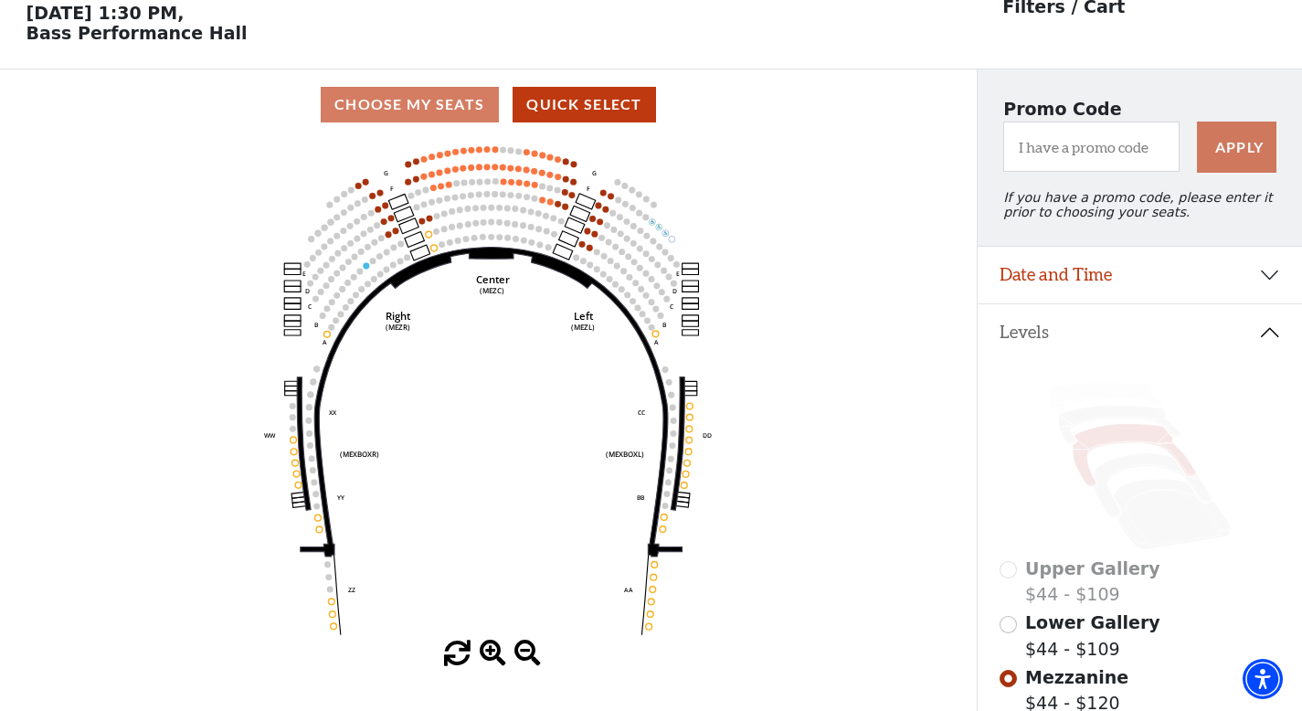
scroll to position [84, 0]
